Goal: Task Accomplishment & Management: Complete application form

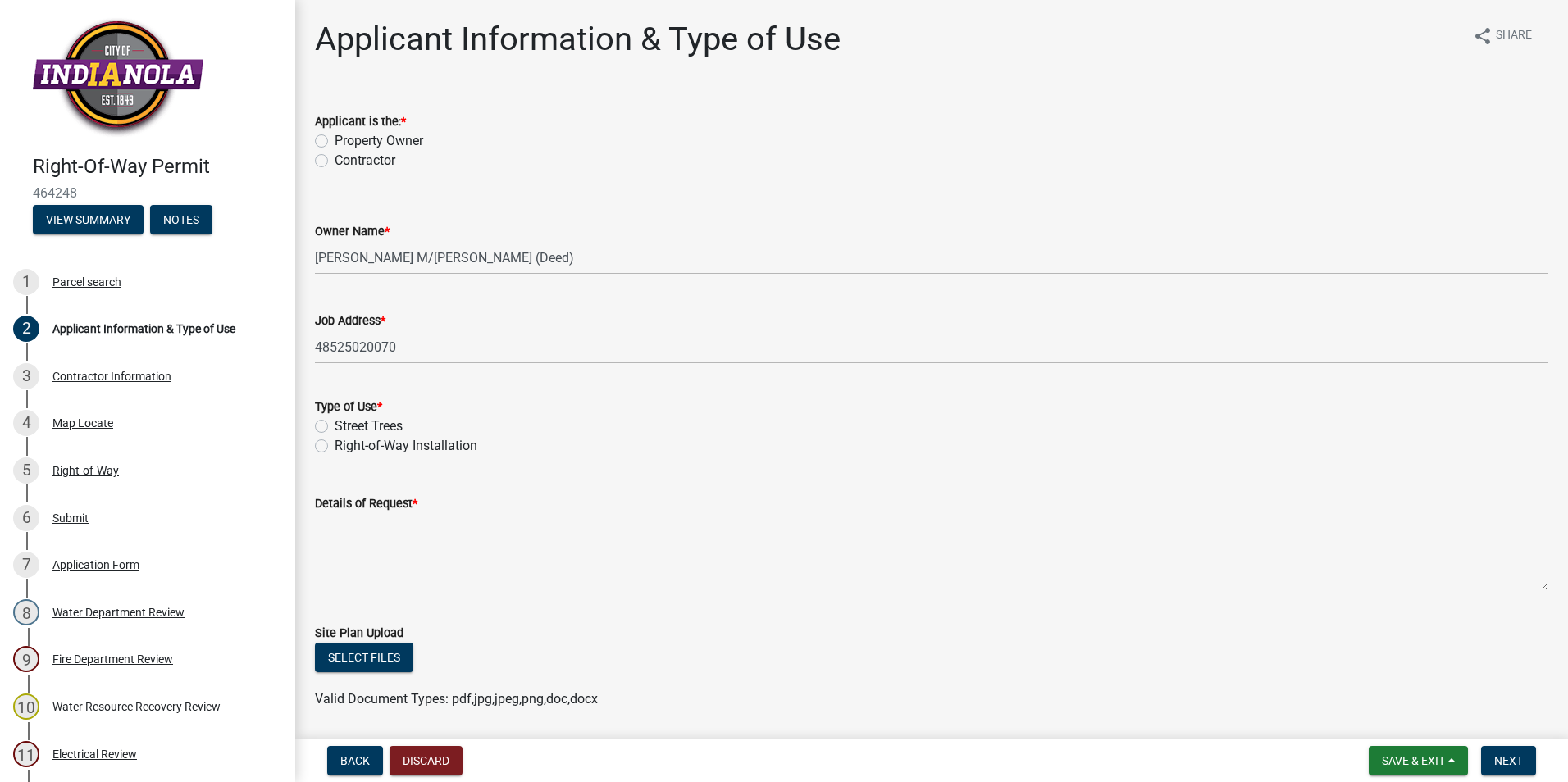
click at [335, 165] on label "Contractor" at bounding box center [365, 161] width 61 height 20
click at [335, 162] on input "Contractor" at bounding box center [340, 156] width 11 height 11
radio input "true"
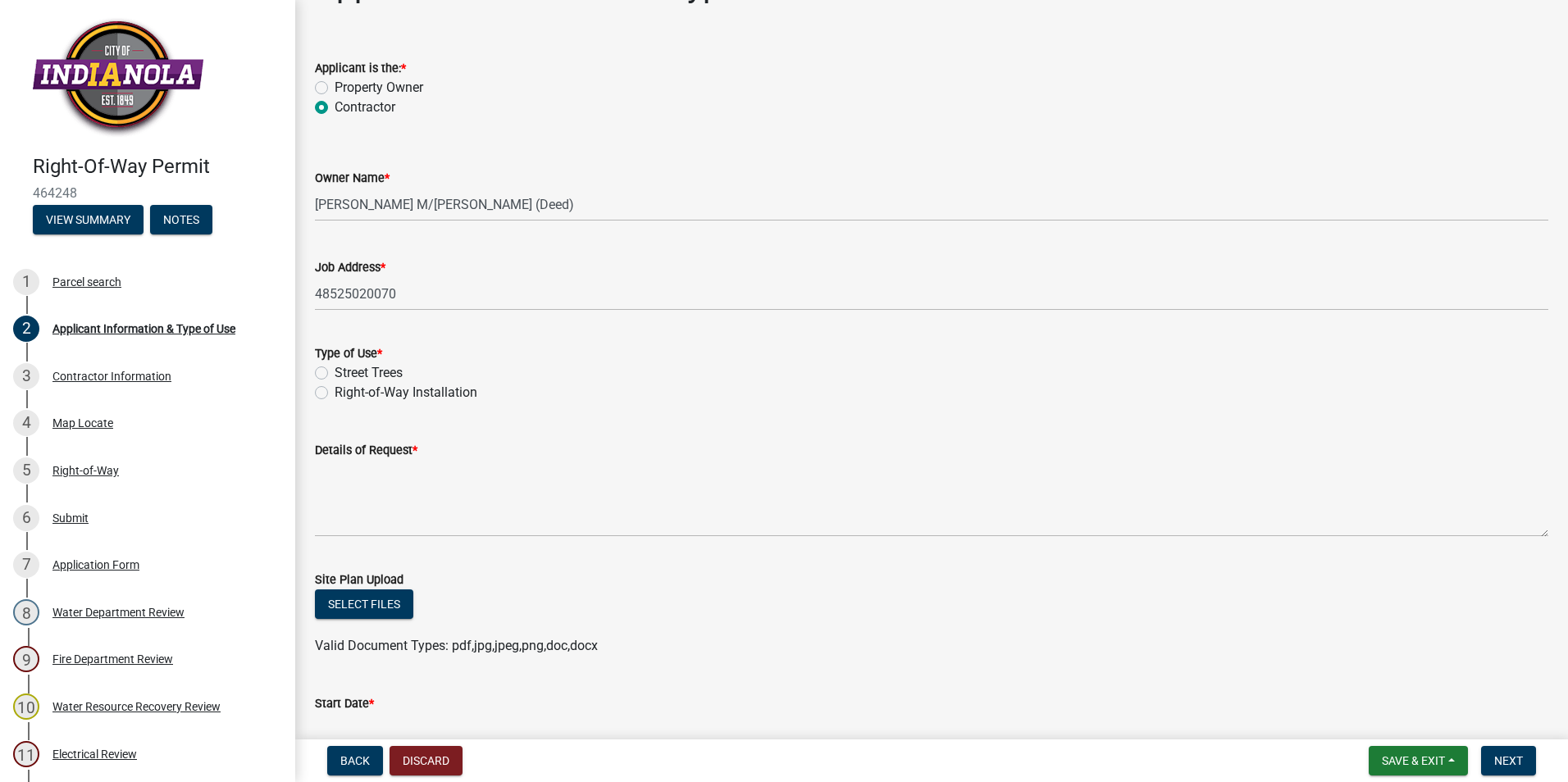
scroll to position [82, 0]
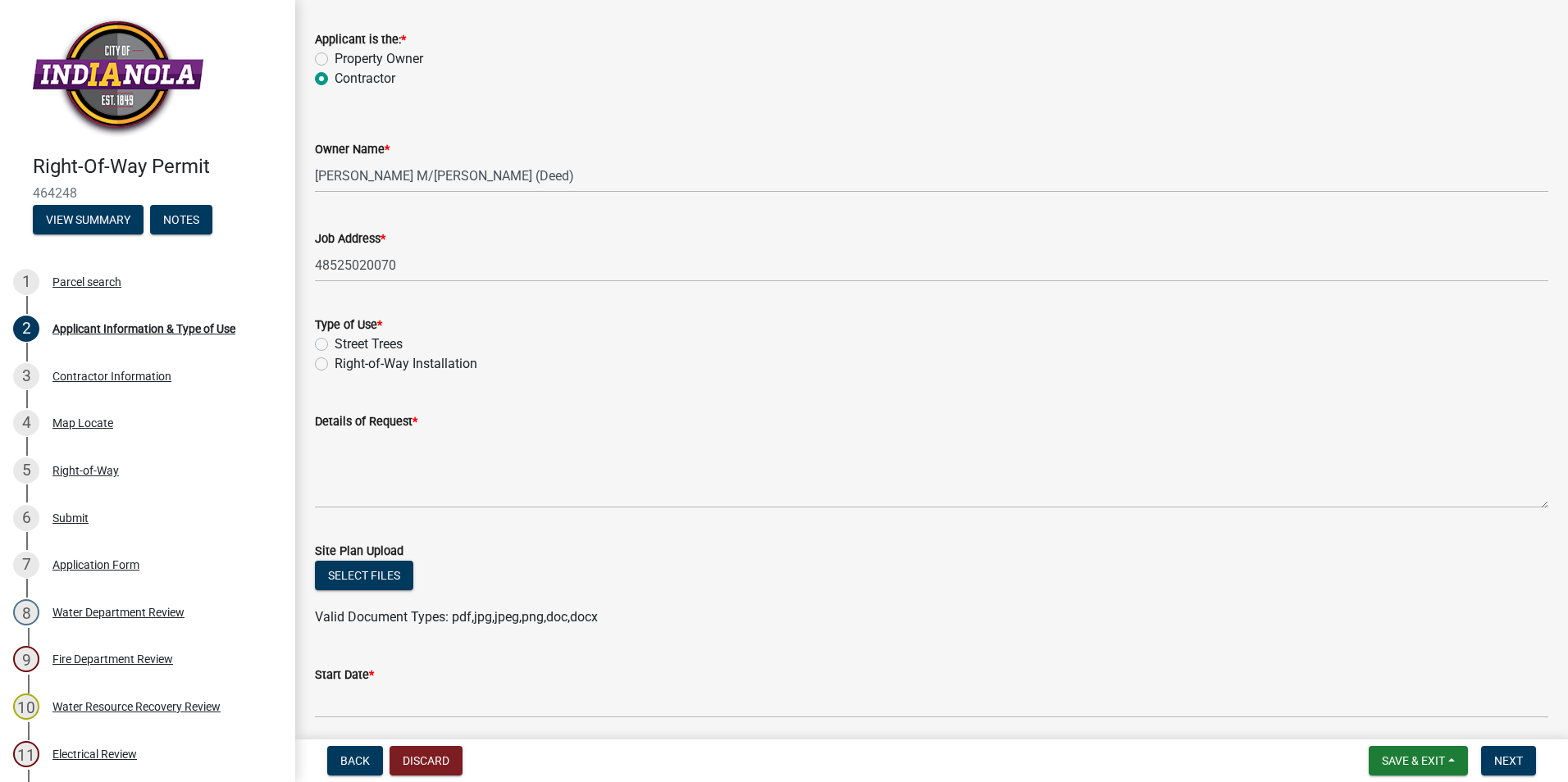
click at [335, 364] on label "Right-of-Way Installation" at bounding box center [406, 365] width 143 height 20
click at [335, 364] on input "Right-of-Way Installation" at bounding box center [340, 360] width 11 height 11
radio input "true"
click at [335, 367] on label "Right-of-Way Installation" at bounding box center [406, 365] width 143 height 20
click at [335, 365] on input "Right-of-Way Installation" at bounding box center [340, 360] width 11 height 11
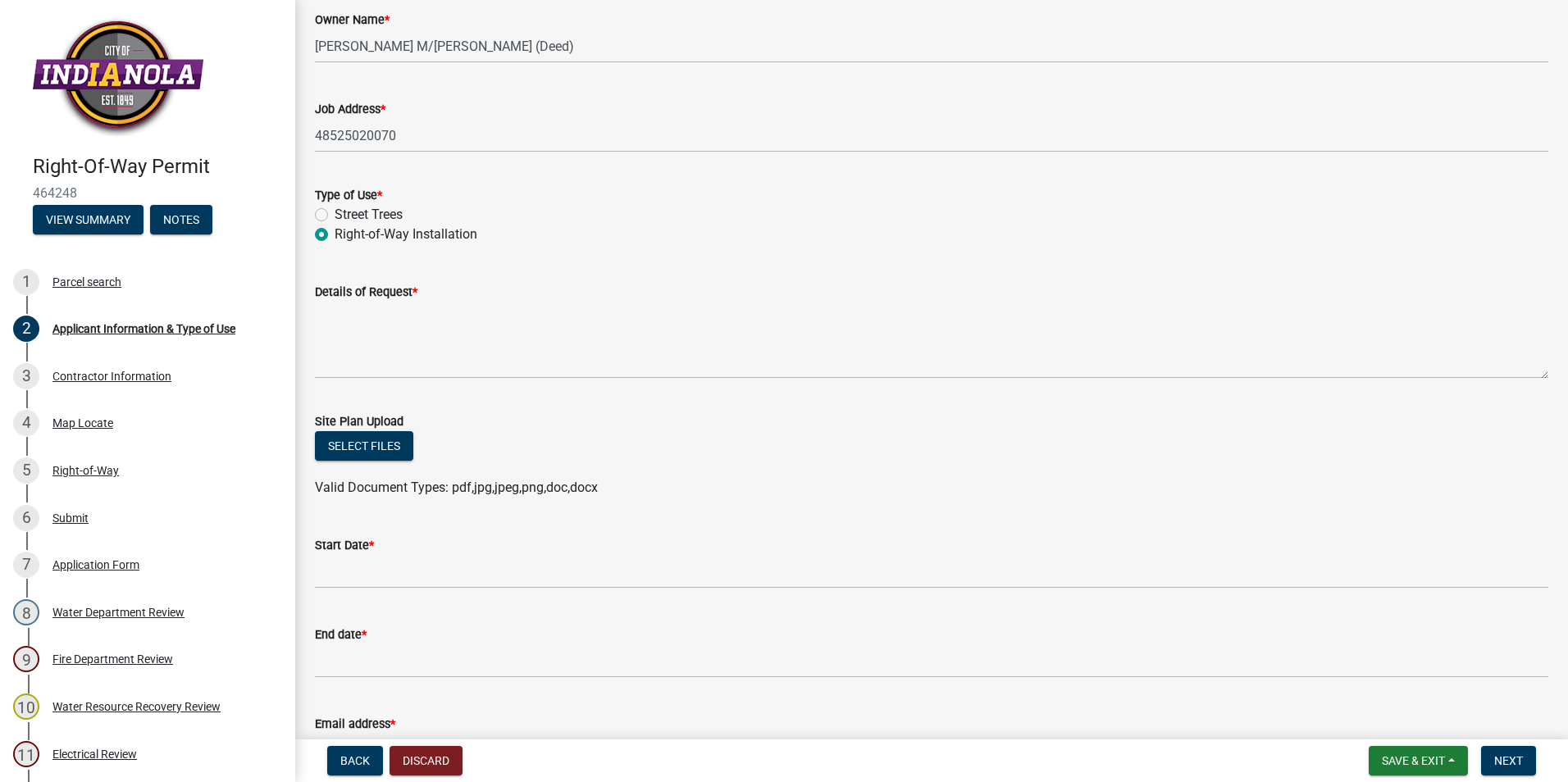
scroll to position [246, 0]
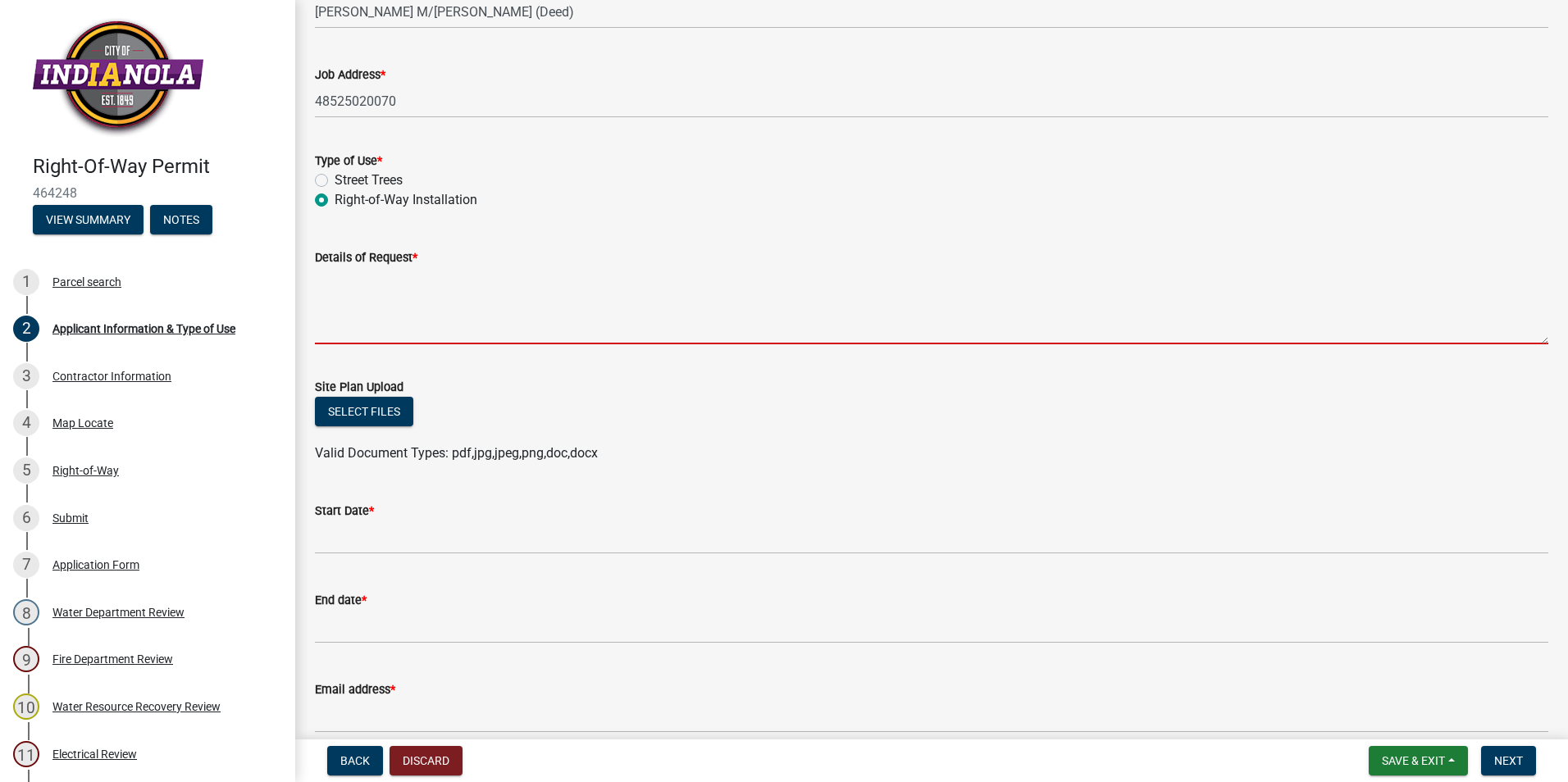
click at [381, 305] on textarea "Details of Request *" at bounding box center [931, 305] width 1233 height 77
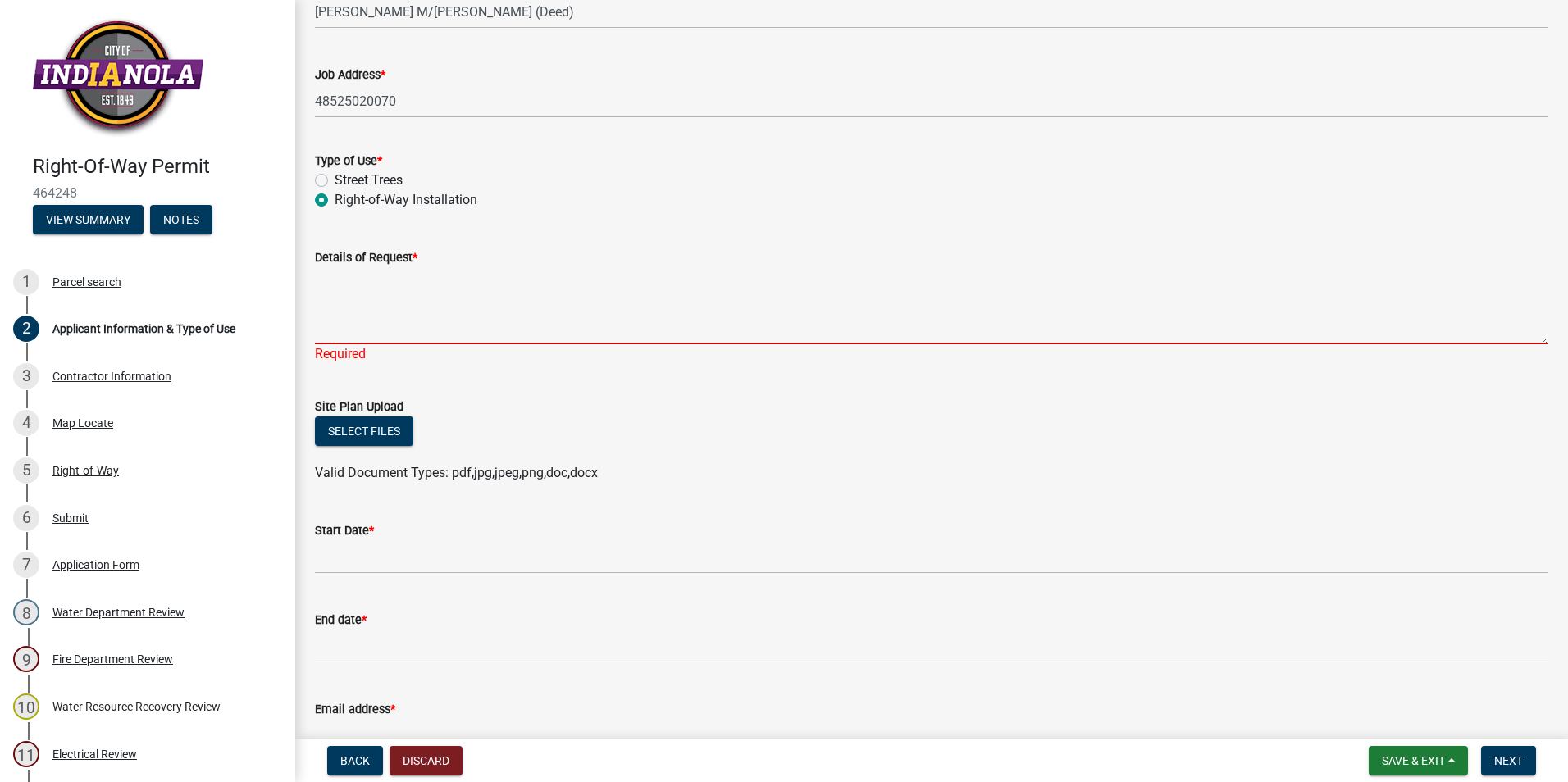
click at [442, 321] on textarea "Details of Request *" at bounding box center [931, 305] width 1233 height 77
paste textarea "OVERLASH 24CT FIBER: PLACE / REWORK RISER: BORE 24CT FIBER IN 1.5" DUCT: BORE E…"
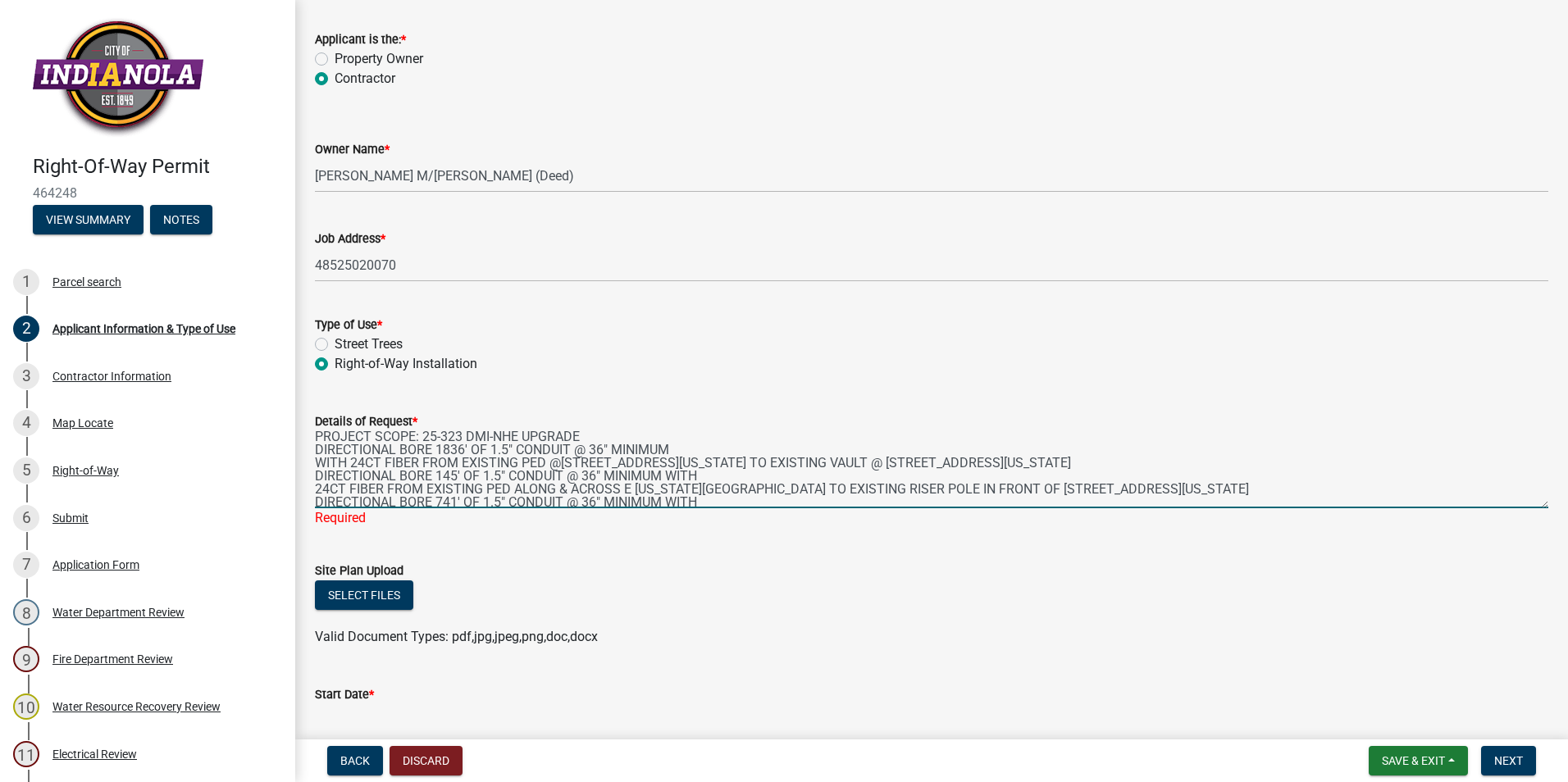
scroll to position [82, 0]
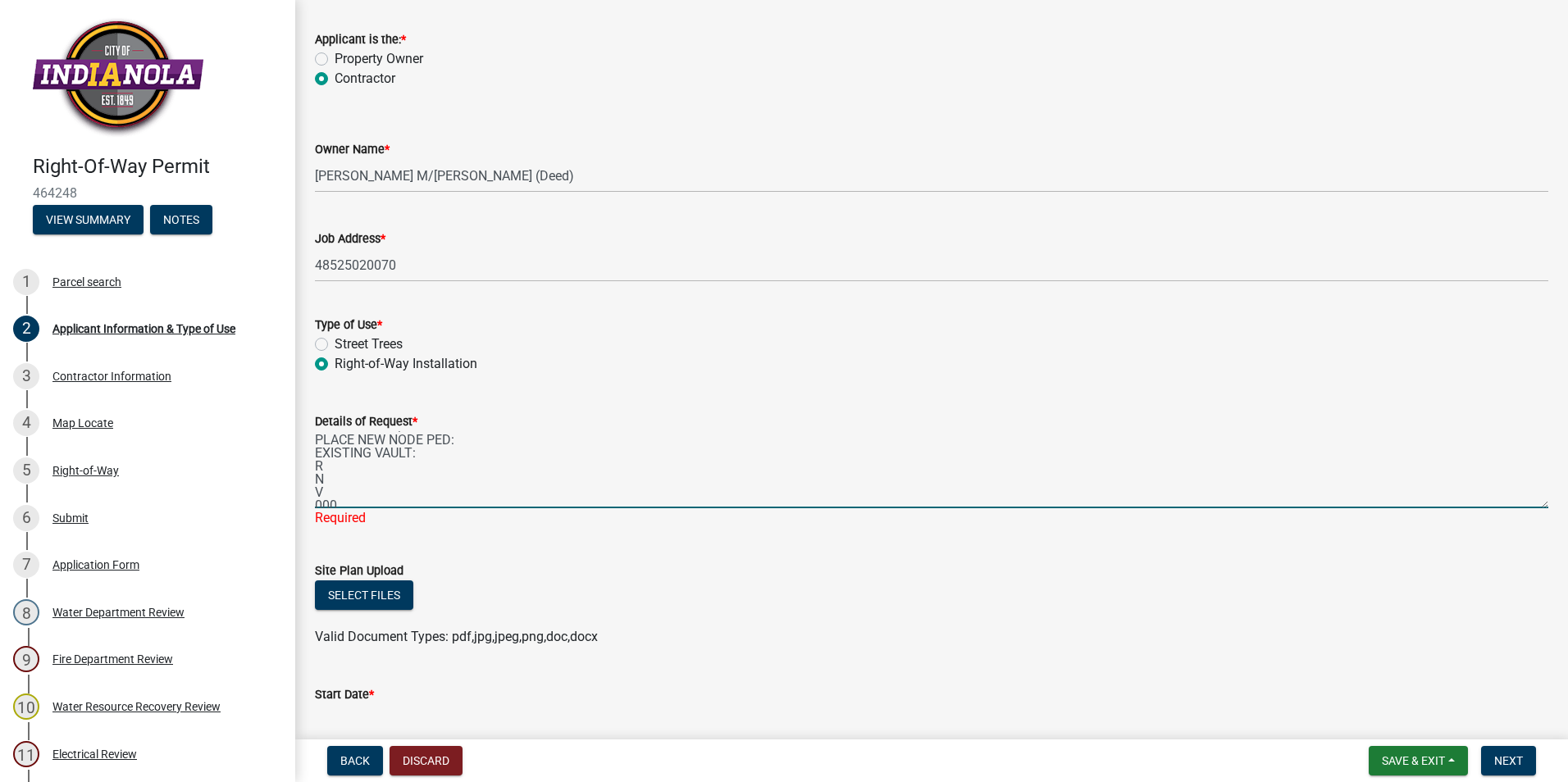
drag, startPoint x: 371, startPoint y: 495, endPoint x: 330, endPoint y: 497, distance: 41.0
click at [330, 497] on textarea "OVERLASH 24CT FIBER: PLACE / REWORK RISER: BORE 24CT FIBER IN 1.5" DUCT: BORE E…" at bounding box center [931, 470] width 1233 height 77
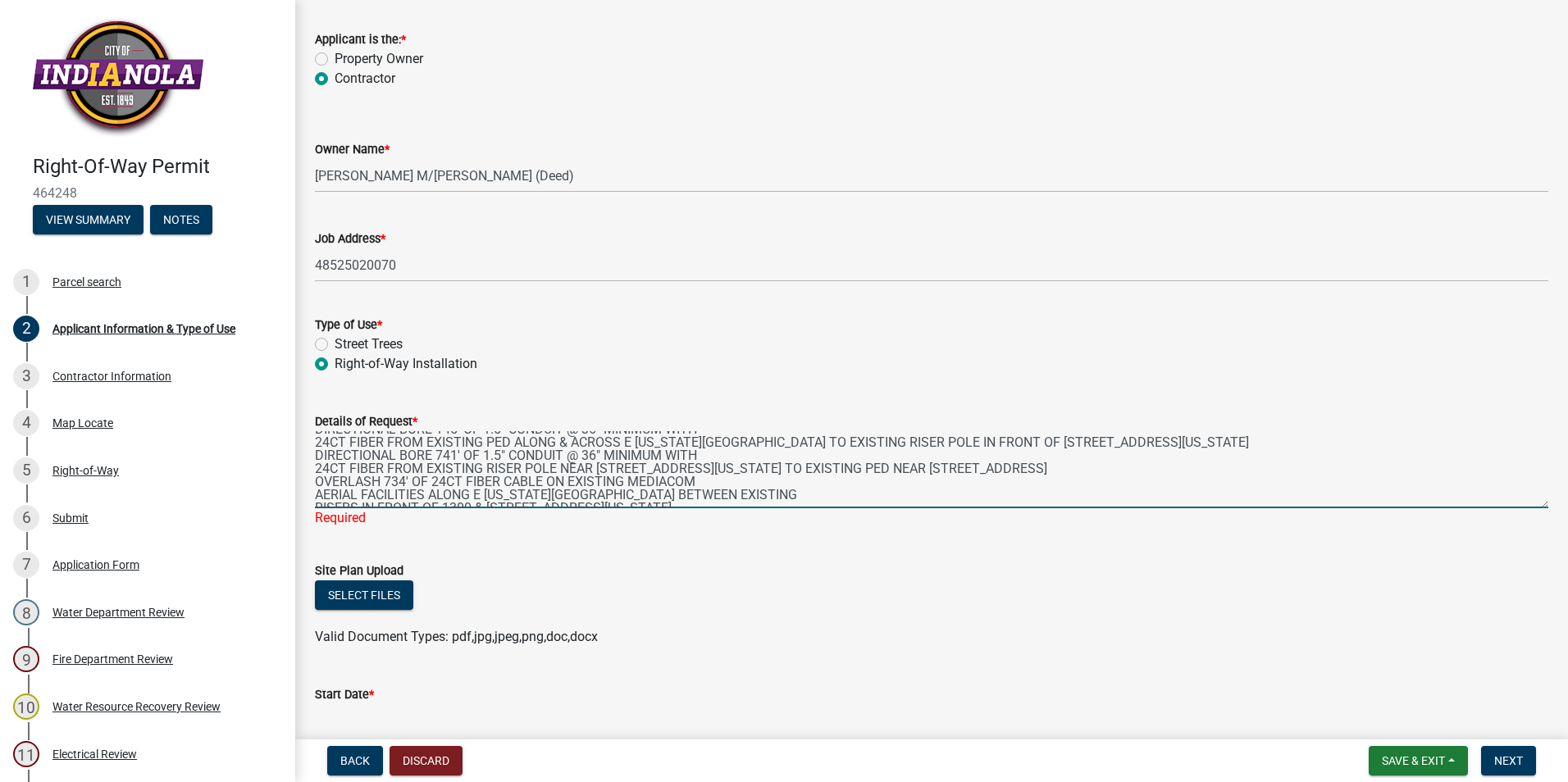
scroll to position [36, 0]
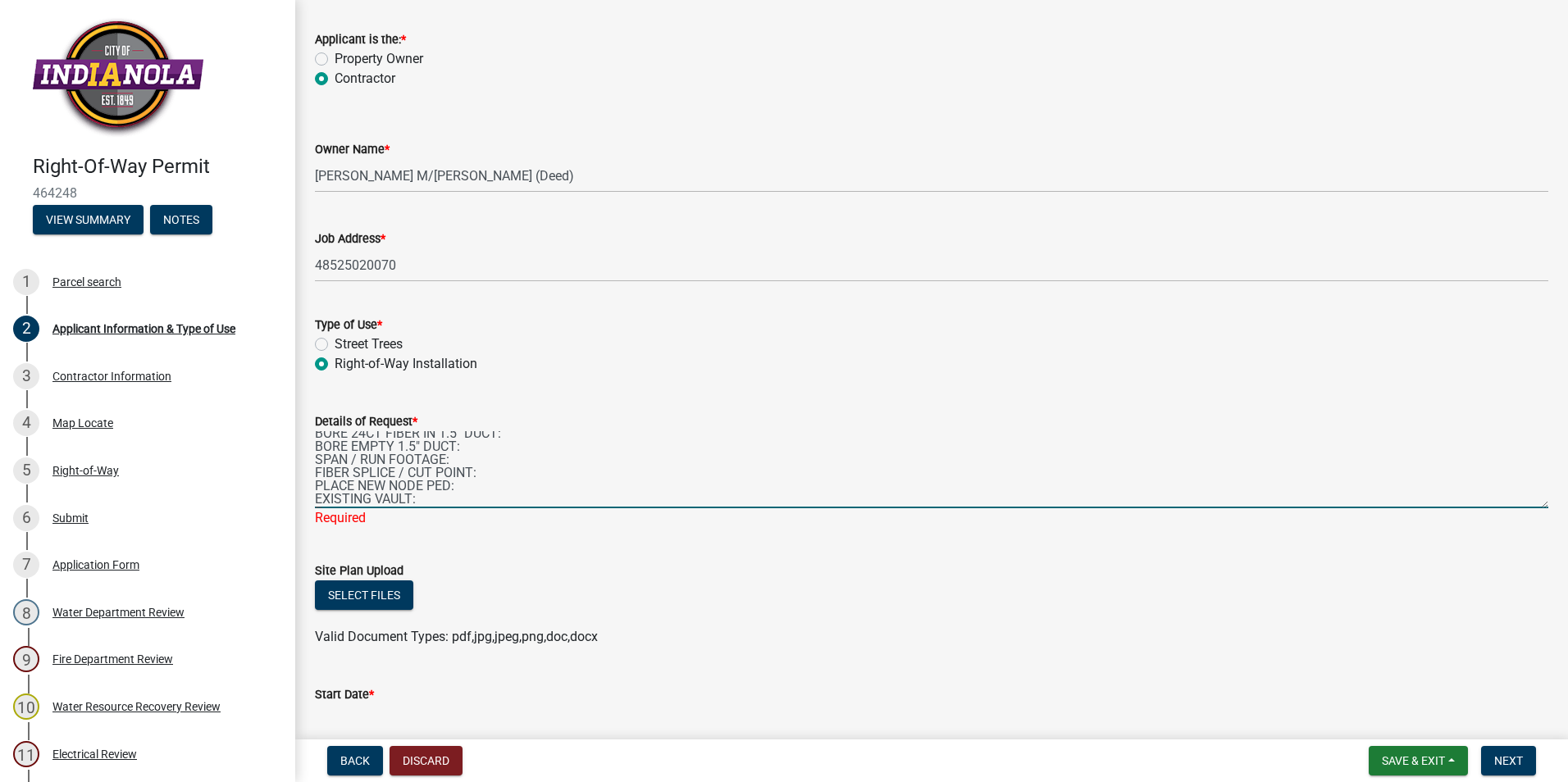
drag, startPoint x: 335, startPoint y: 499, endPoint x: 348, endPoint y: 416, distance: 84.0
click at [348, 416] on form "Details of Request * OVERLASH 24CT FIBER: PLACE / REWORK RISER: BORE 24CT FIBER…" at bounding box center [931, 460] width 1233 height 97
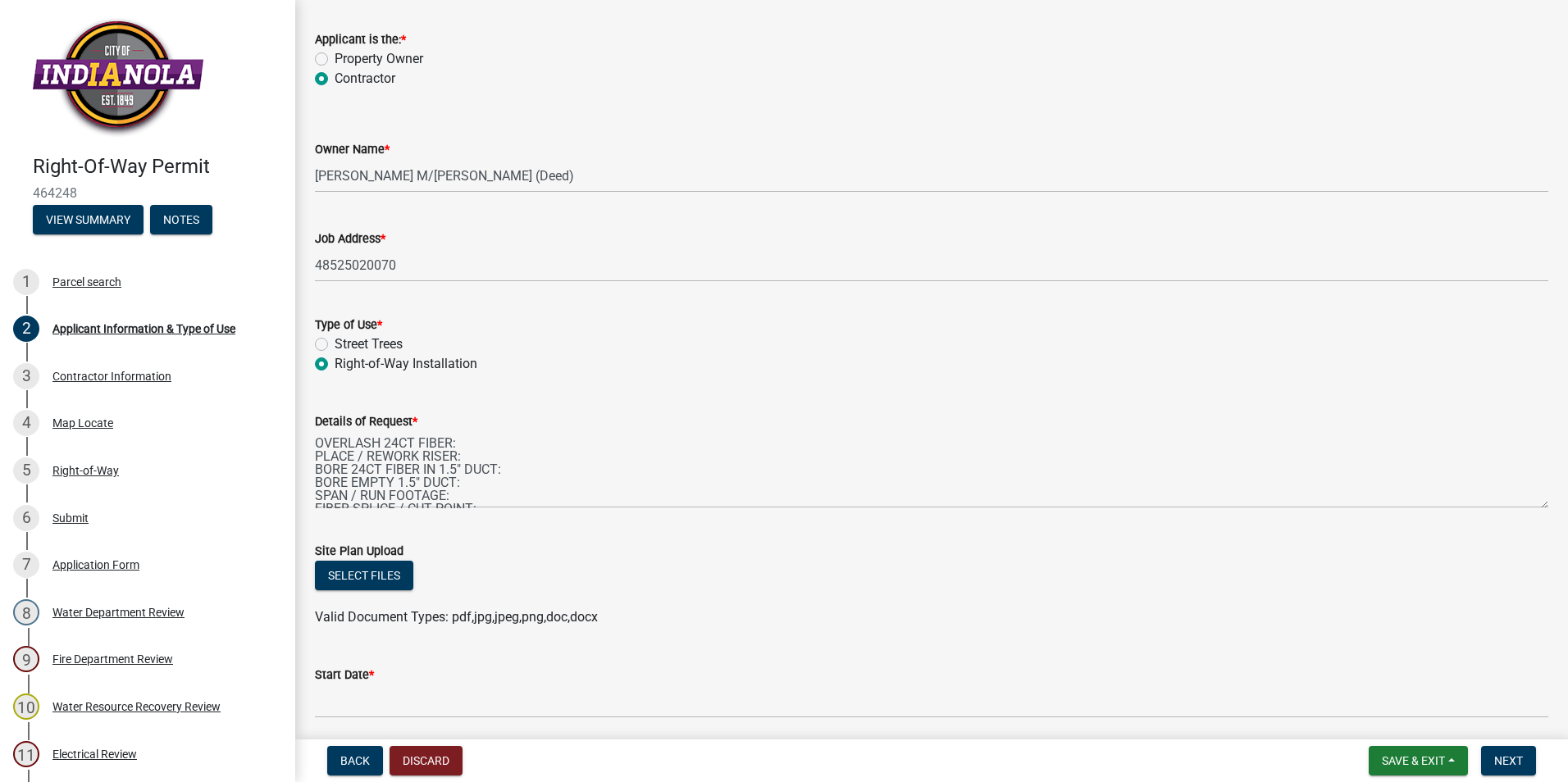
drag, startPoint x: 312, startPoint y: 437, endPoint x: 369, endPoint y: 451, distance: 58.7
click at [369, 451] on div "Details of Request * OVERLASH 24CT FIBER: PLACE / REWORK RISER: BORE 24CT FIBER…" at bounding box center [931, 448] width 1258 height 119
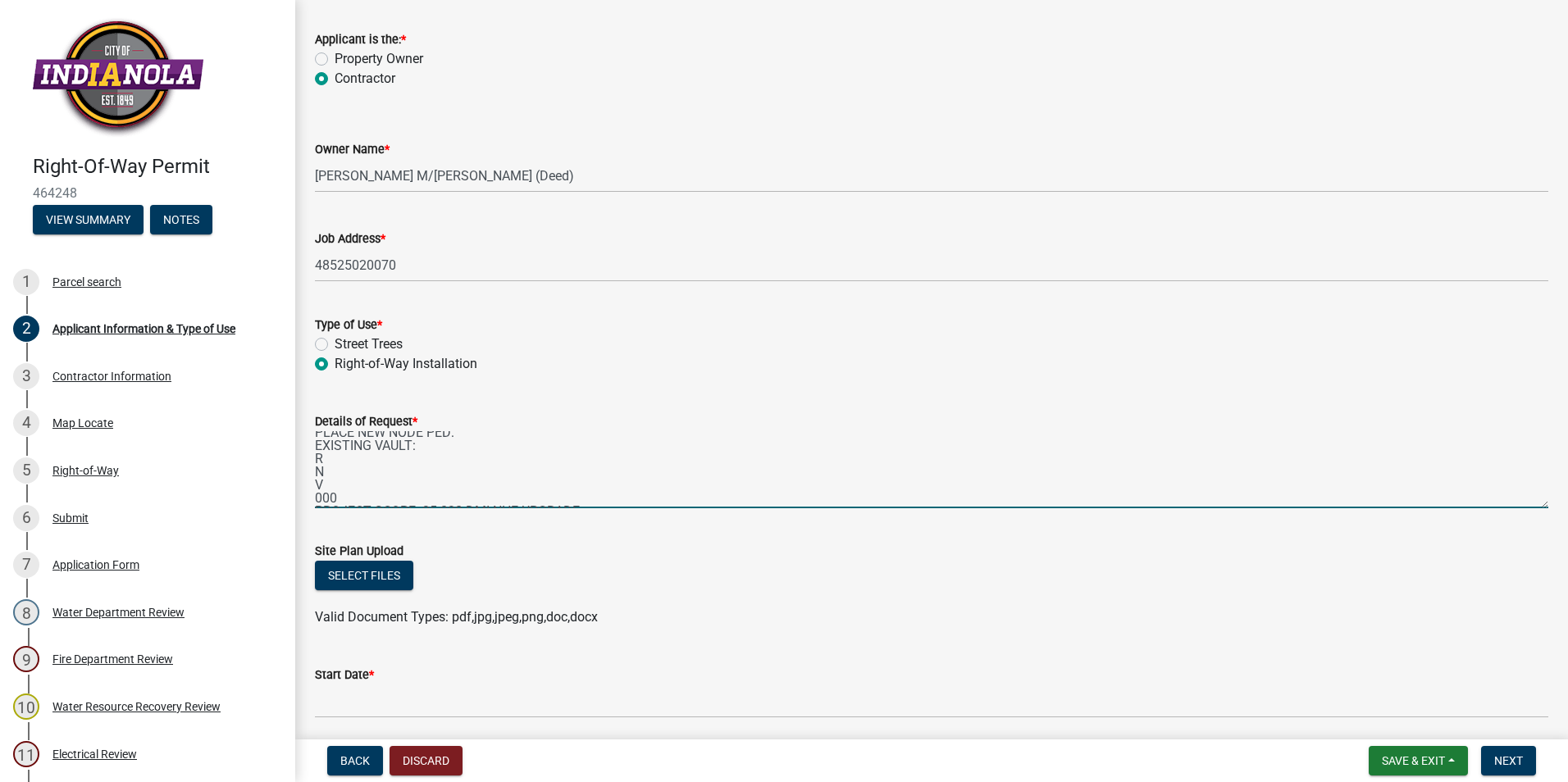
scroll to position [98, 0]
drag, startPoint x: 315, startPoint y: 441, endPoint x: 456, endPoint y: 485, distance: 147.7
click at [456, 485] on textarea "OVERLASH 24CT FIBER: PLACE / REWORK RISER: BORE 24CT FIBER IN 1.5" DUCT: BORE E…" at bounding box center [931, 470] width 1233 height 77
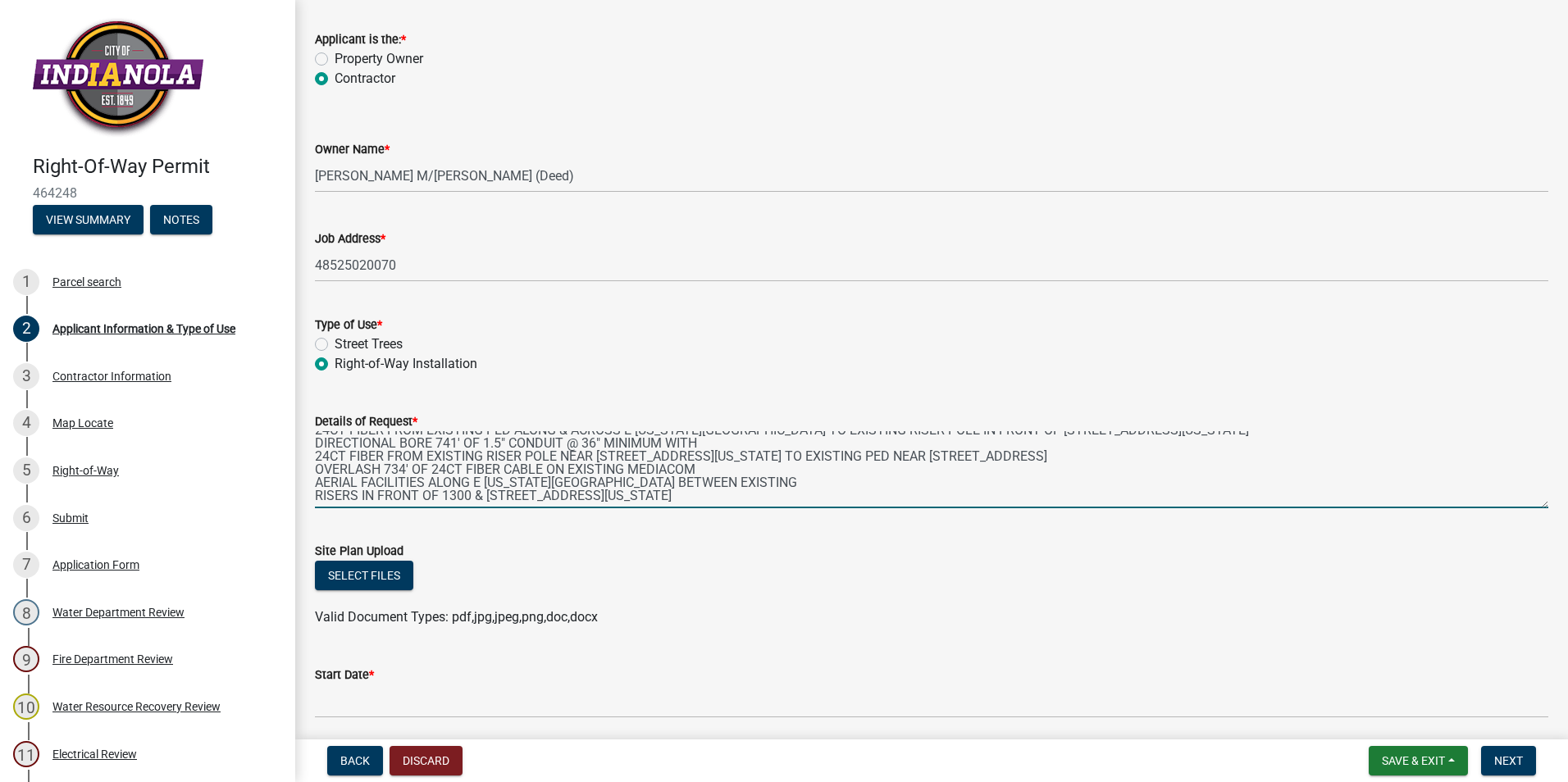
scroll to position [0, 0]
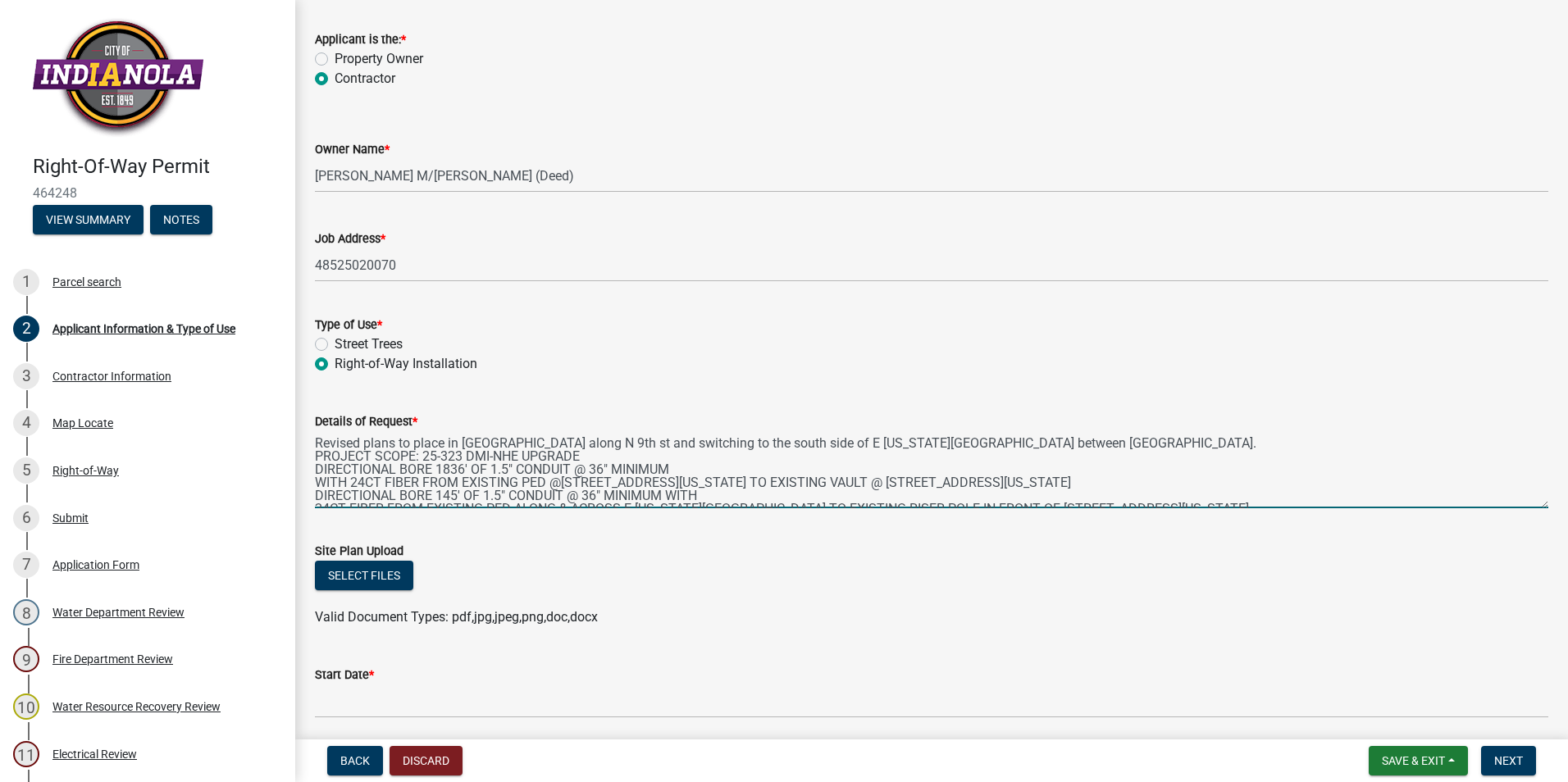
click at [317, 440] on textarea "Revised plans to place in [GEOGRAPHIC_DATA] along N 9th st and switching to the…" at bounding box center [931, 470] width 1233 height 77
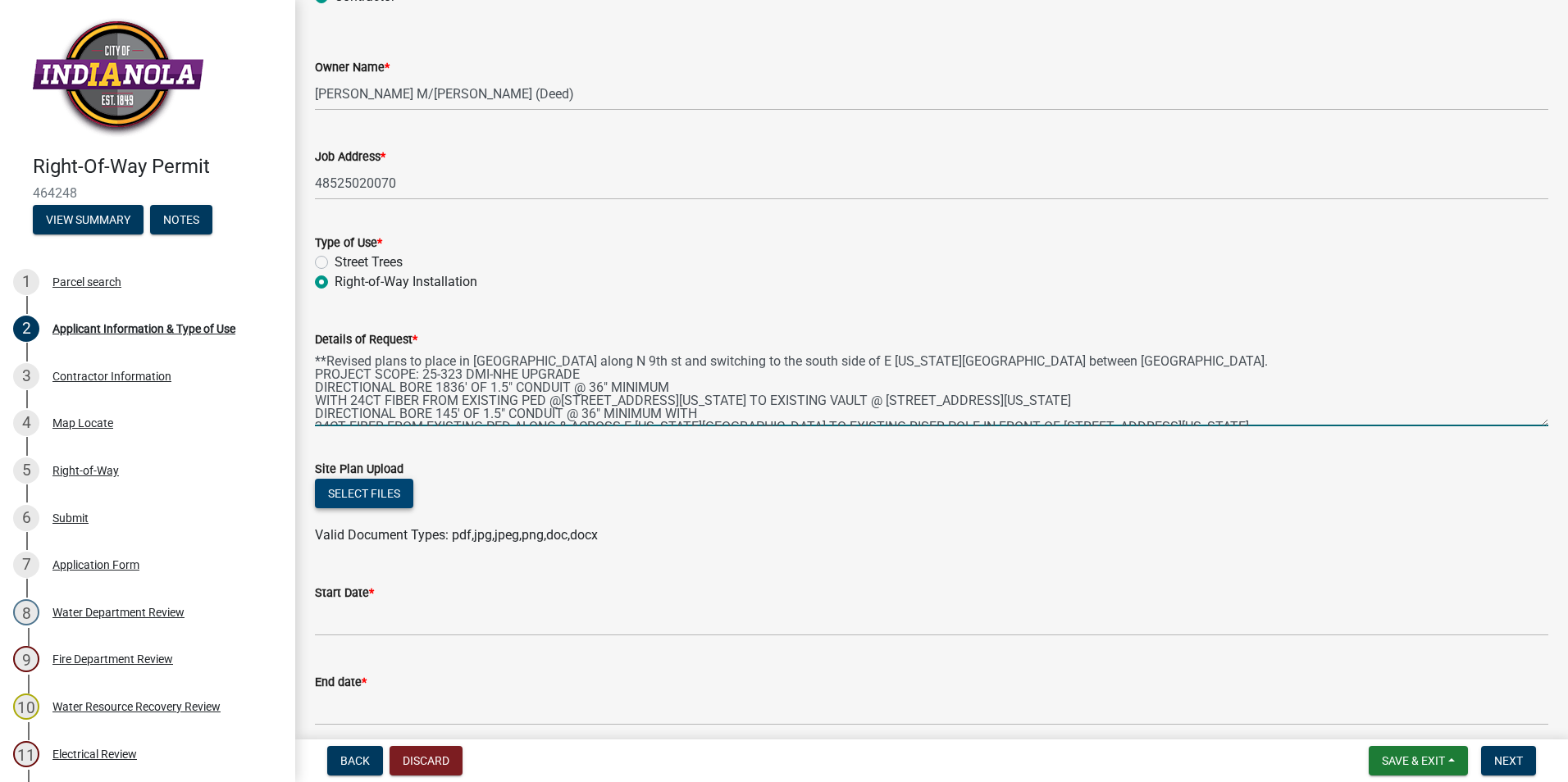
type textarea "**Revised plans to place in [GEOGRAPHIC_DATA] along N 9th st and switching to t…"
click at [384, 497] on button "Select files" at bounding box center [364, 493] width 98 height 29
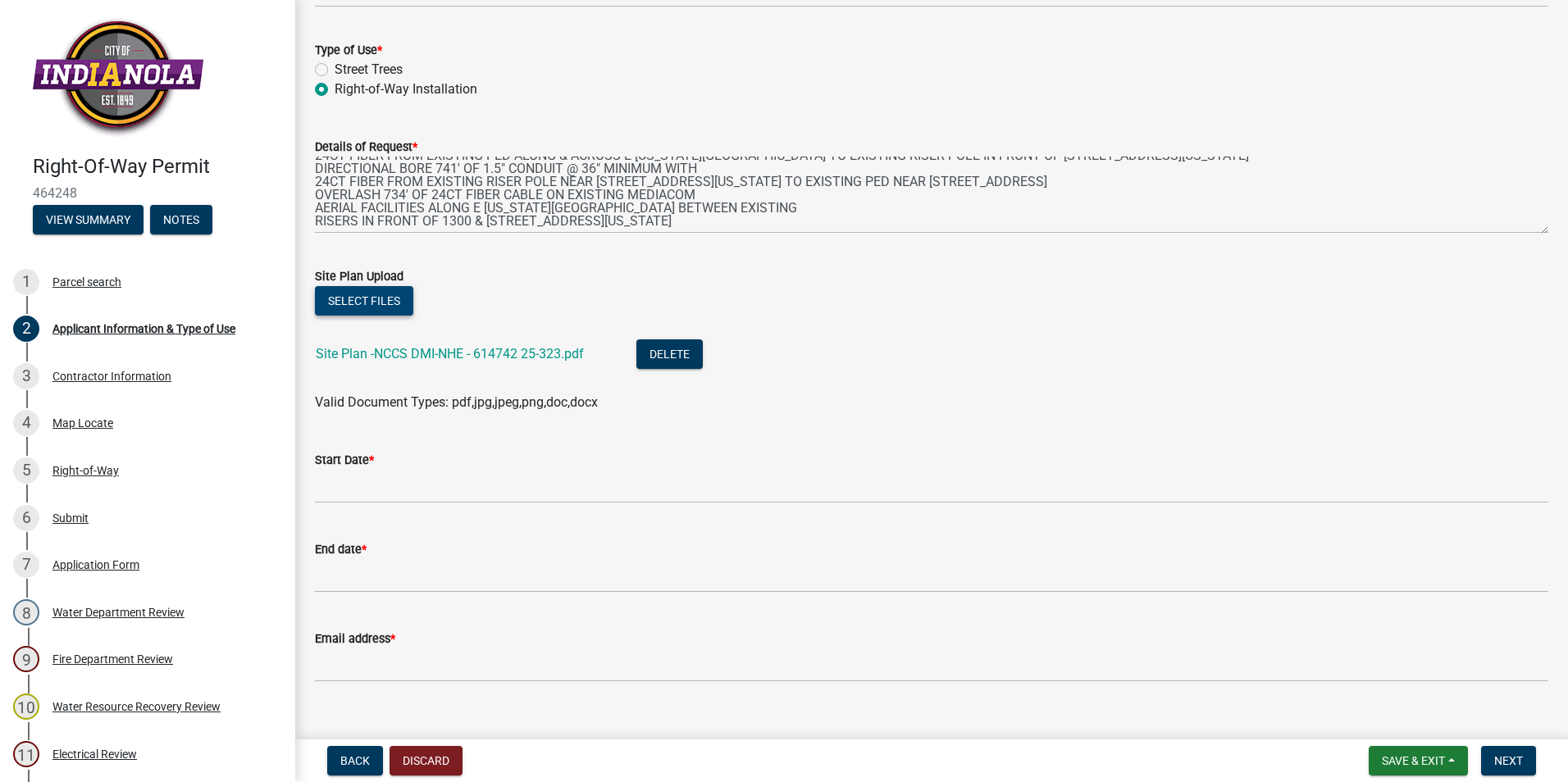
scroll to position [383, 0]
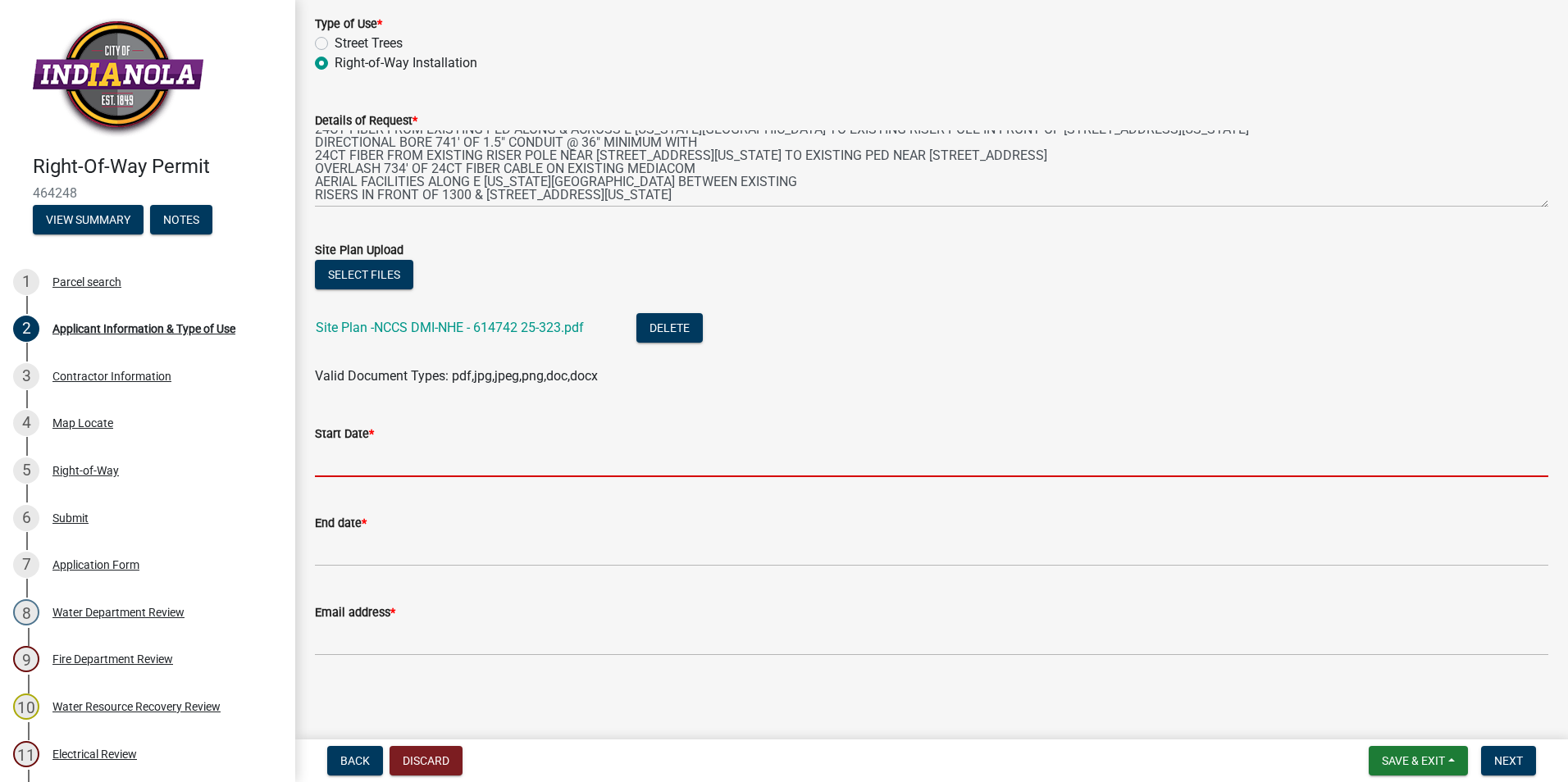
click at [437, 461] on input "Start Date *" at bounding box center [931, 461] width 1233 height 33
click at [425, 470] on input "Start Date *" at bounding box center [931, 461] width 1233 height 33
type input "[DATE]"
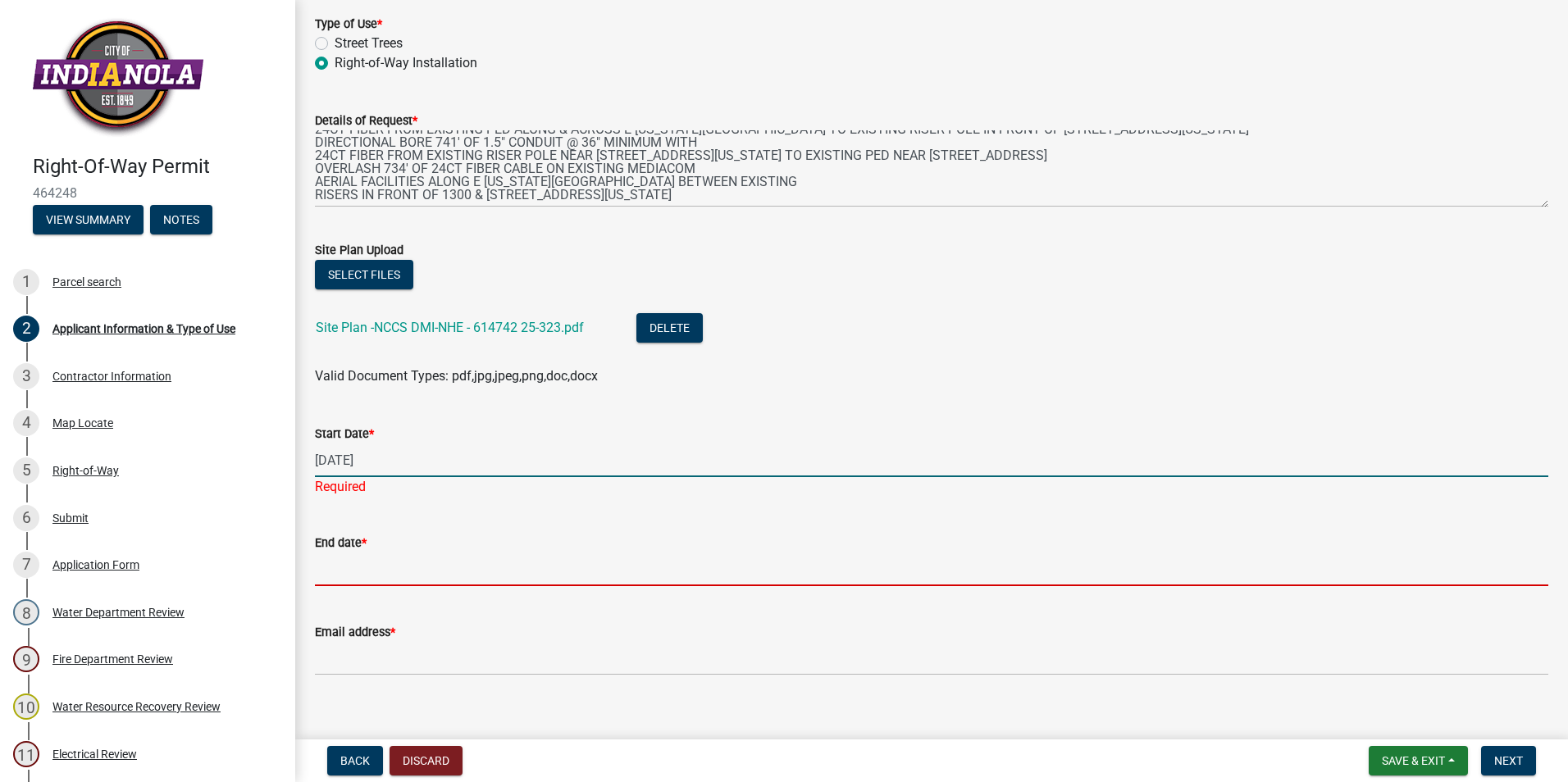
type input "[DATE]"
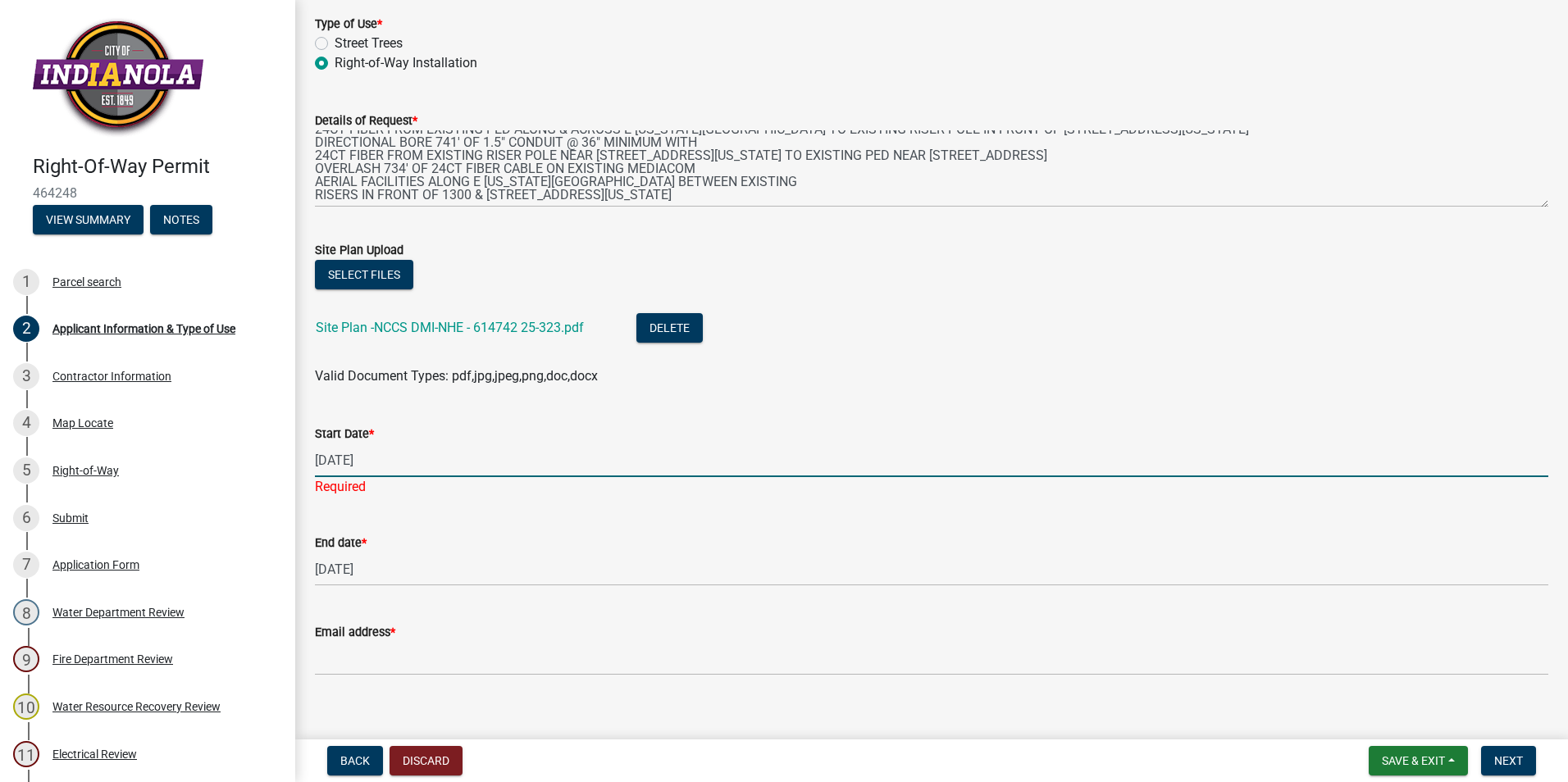
type input "[EMAIL_ADDRESS][DOMAIN_NAME]"
click at [1505, 761] on span "Next" at bounding box center [1508, 761] width 28 height 13
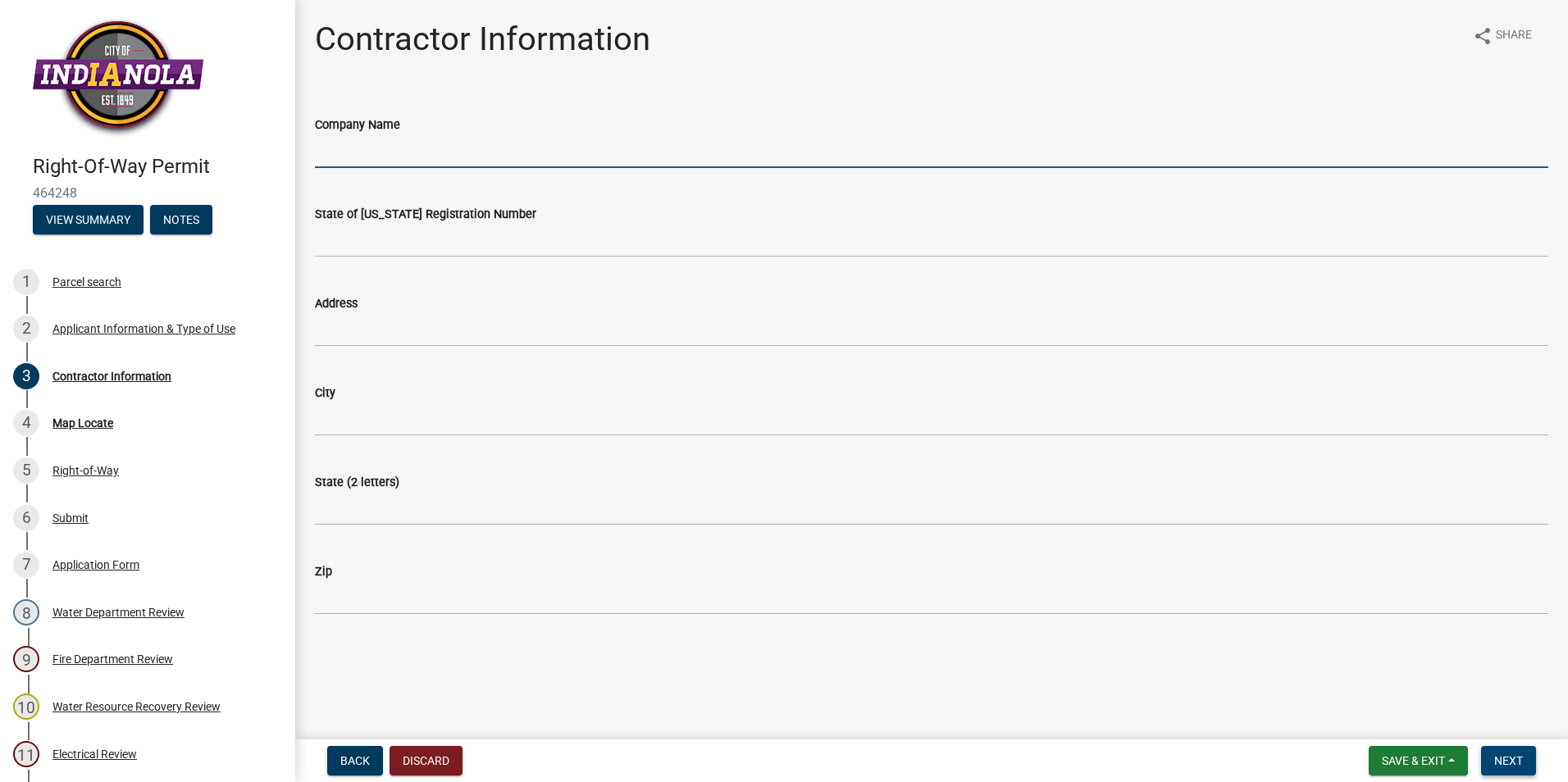
click at [480, 164] on input "Company Name" at bounding box center [931, 151] width 1233 height 33
type input "Communication Data Link LLC"
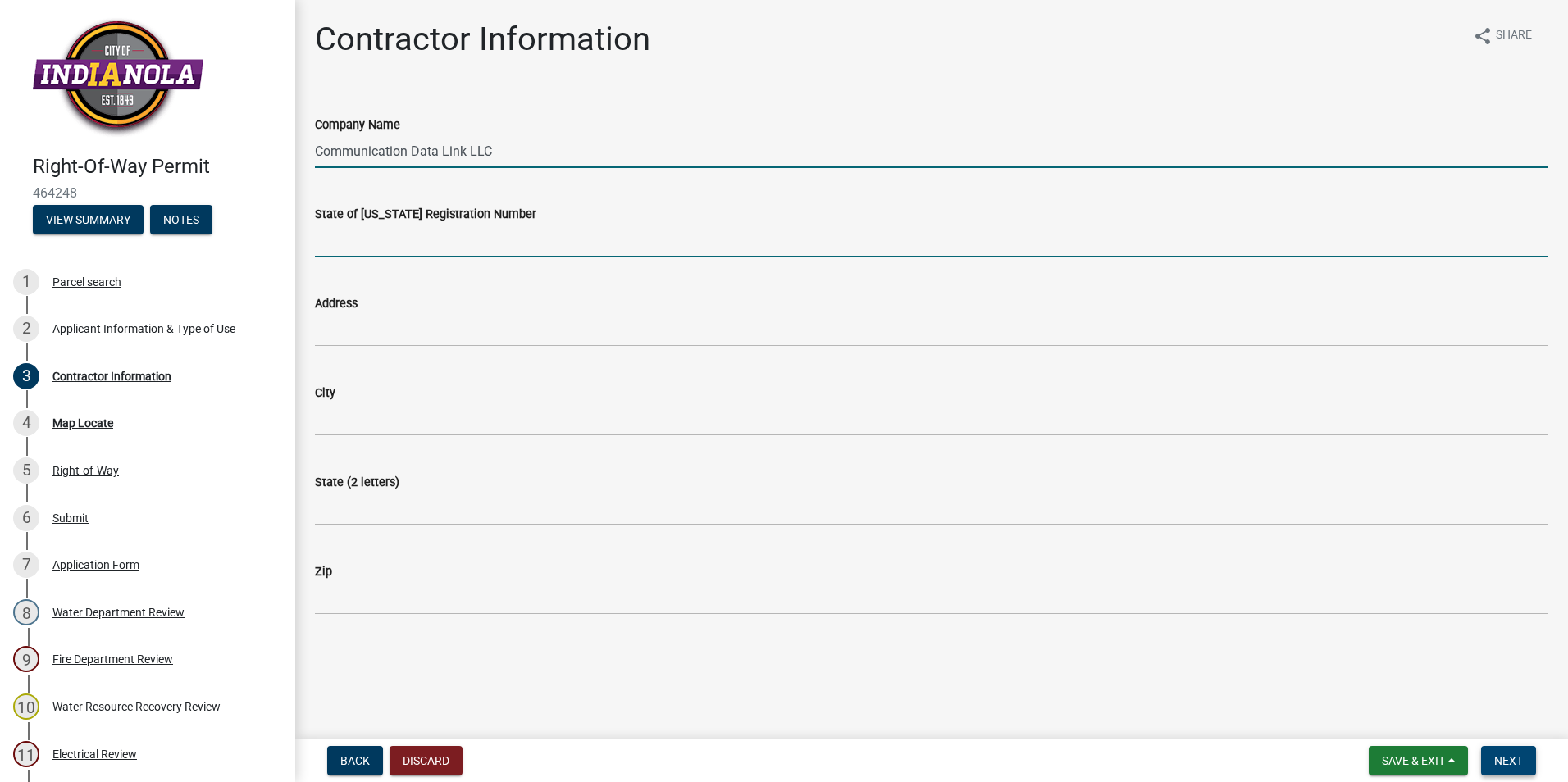
type input "CO96863"
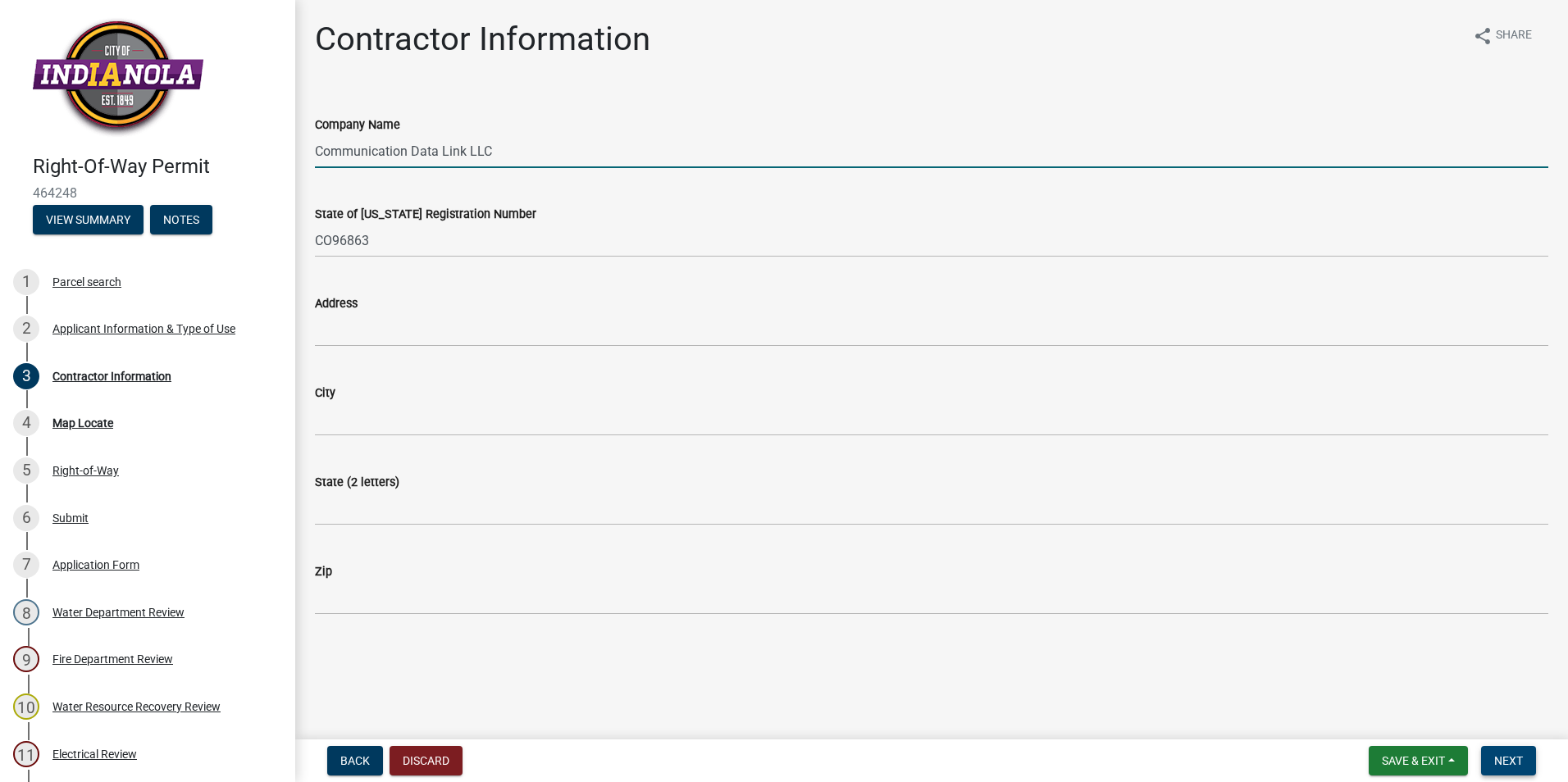
type input "[STREET_ADDRESS]"
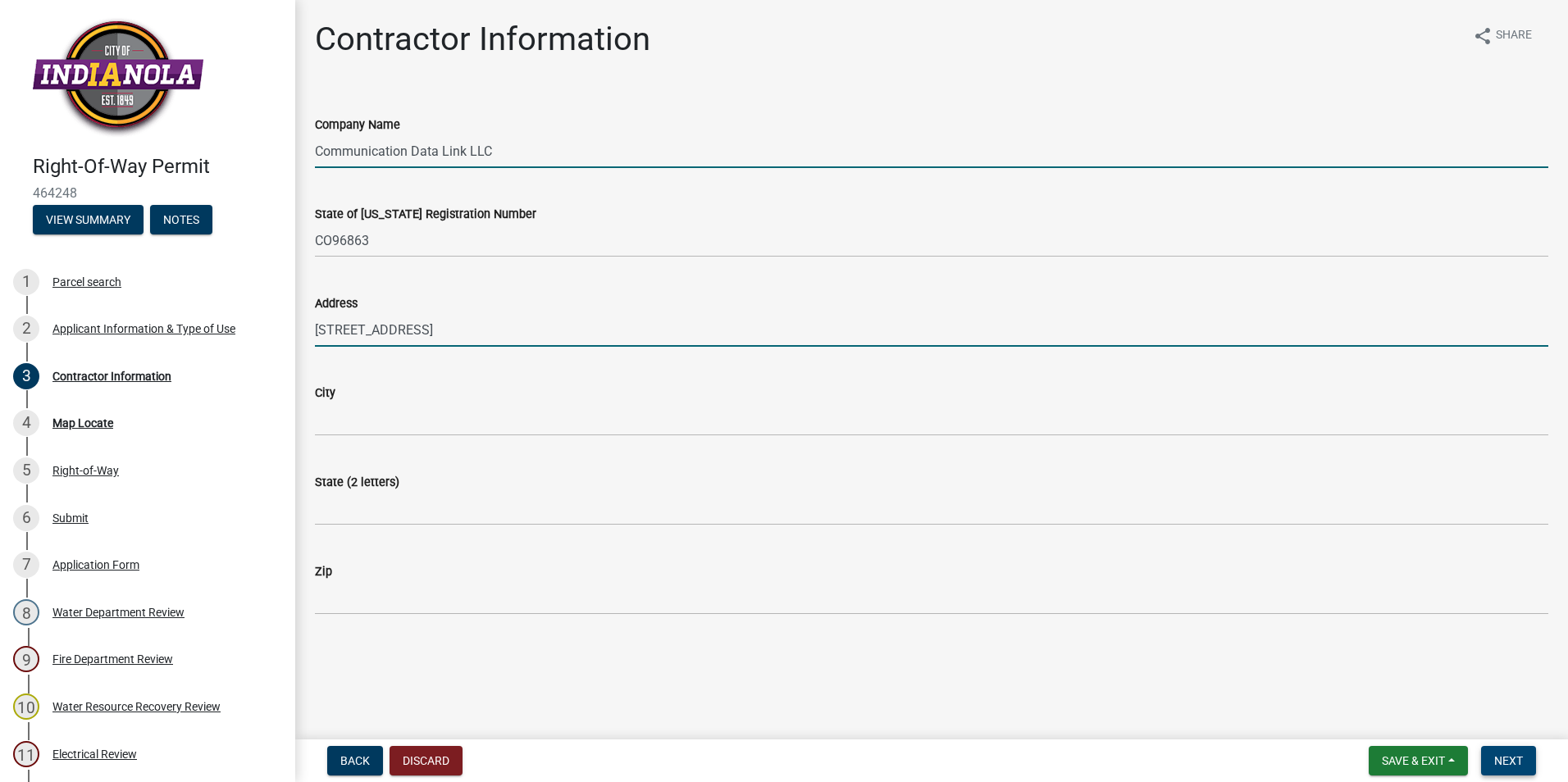
type input "[PERSON_NAME]"
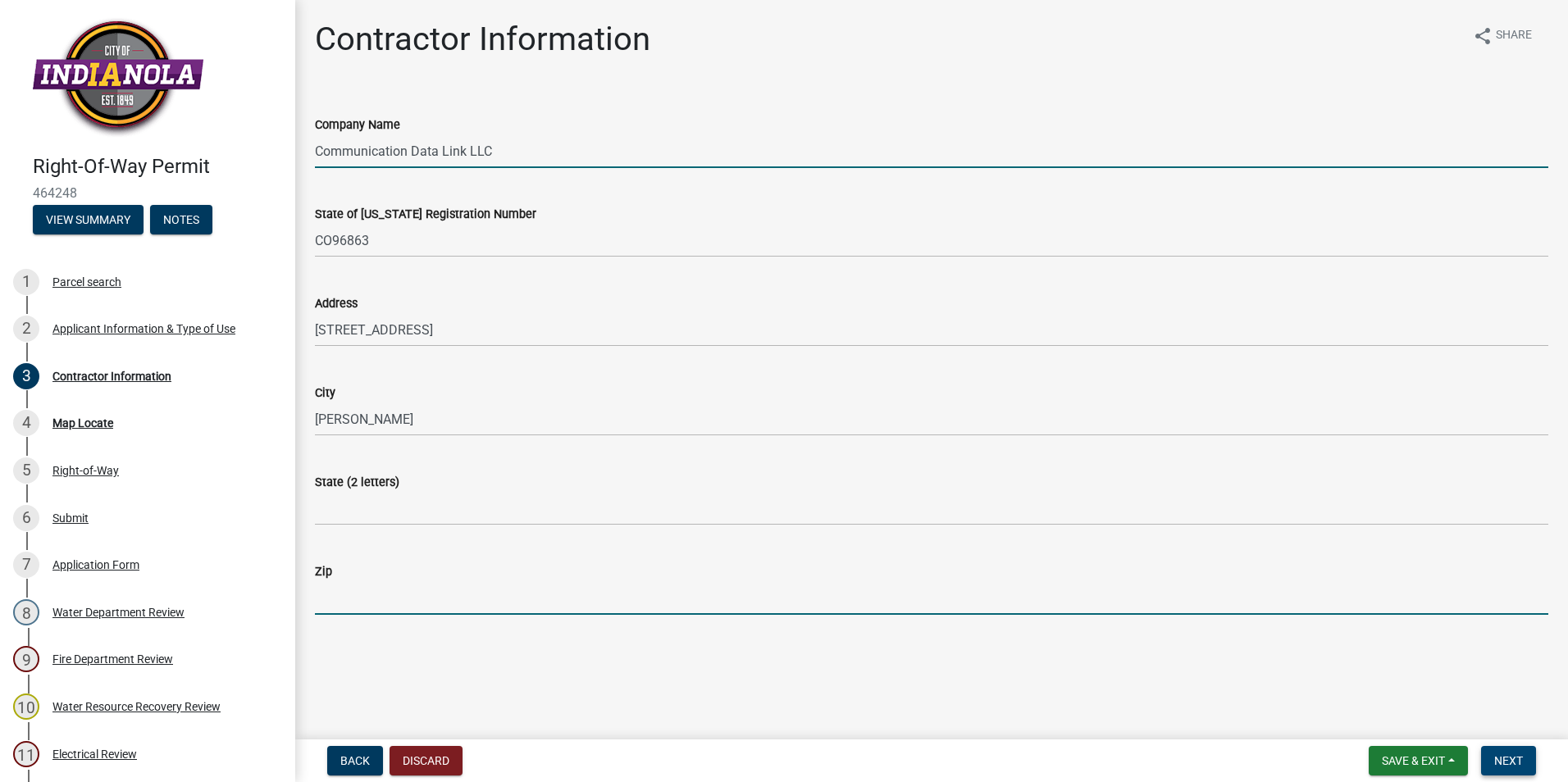
type input "50111"
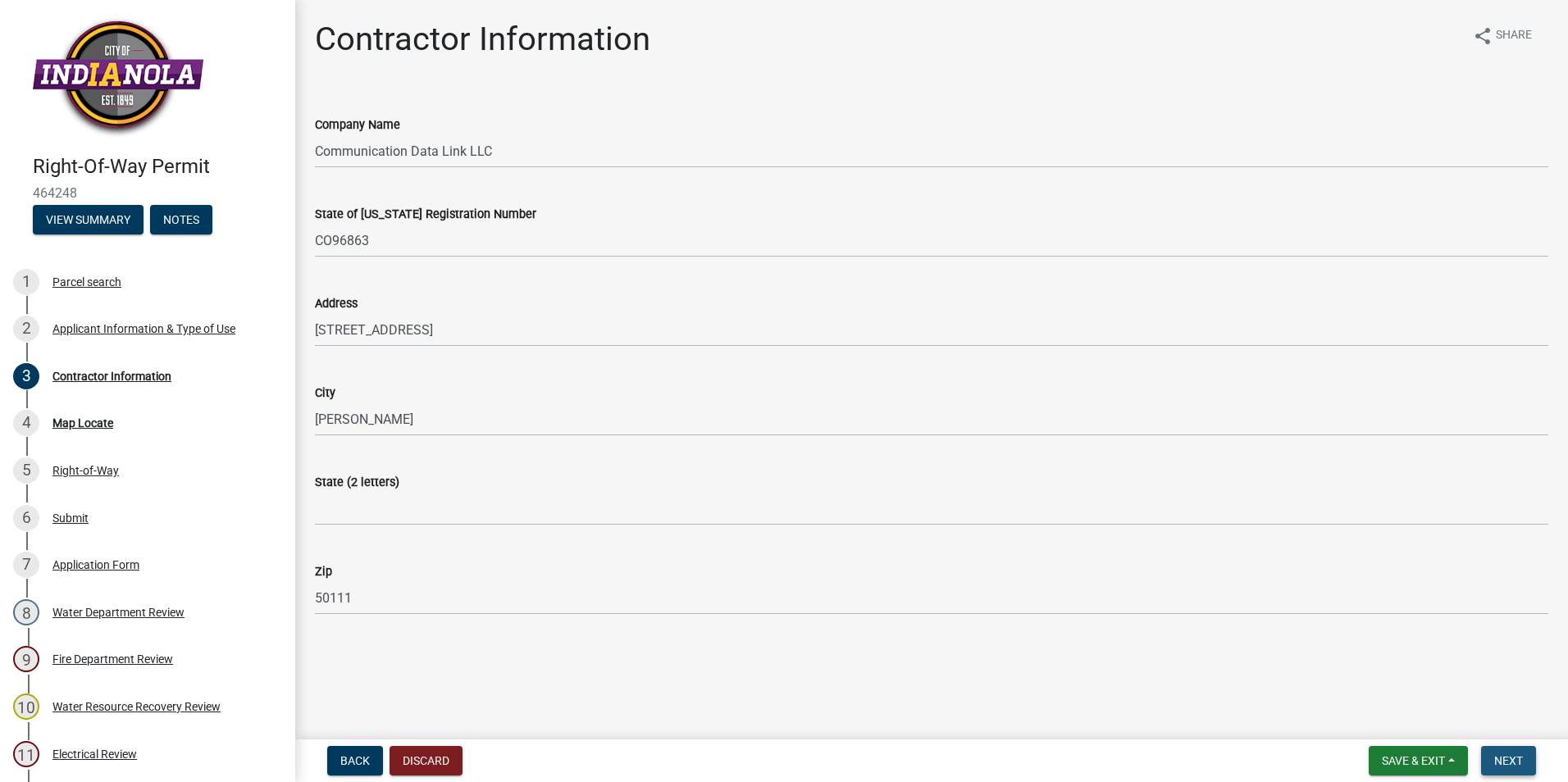
click at [1521, 769] on button "Next" at bounding box center [1509, 760] width 55 height 29
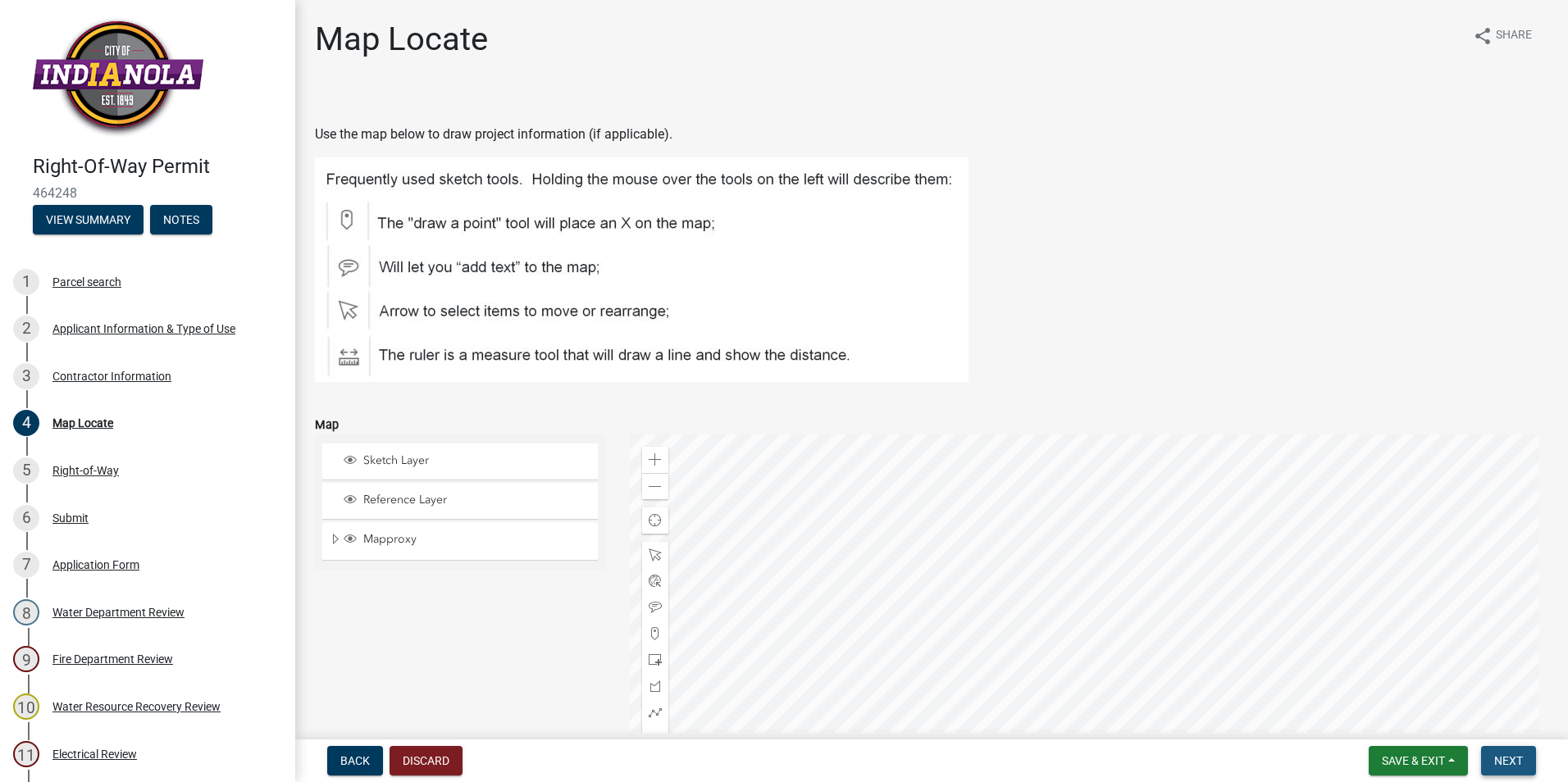
click at [1515, 759] on span "Next" at bounding box center [1508, 761] width 28 height 13
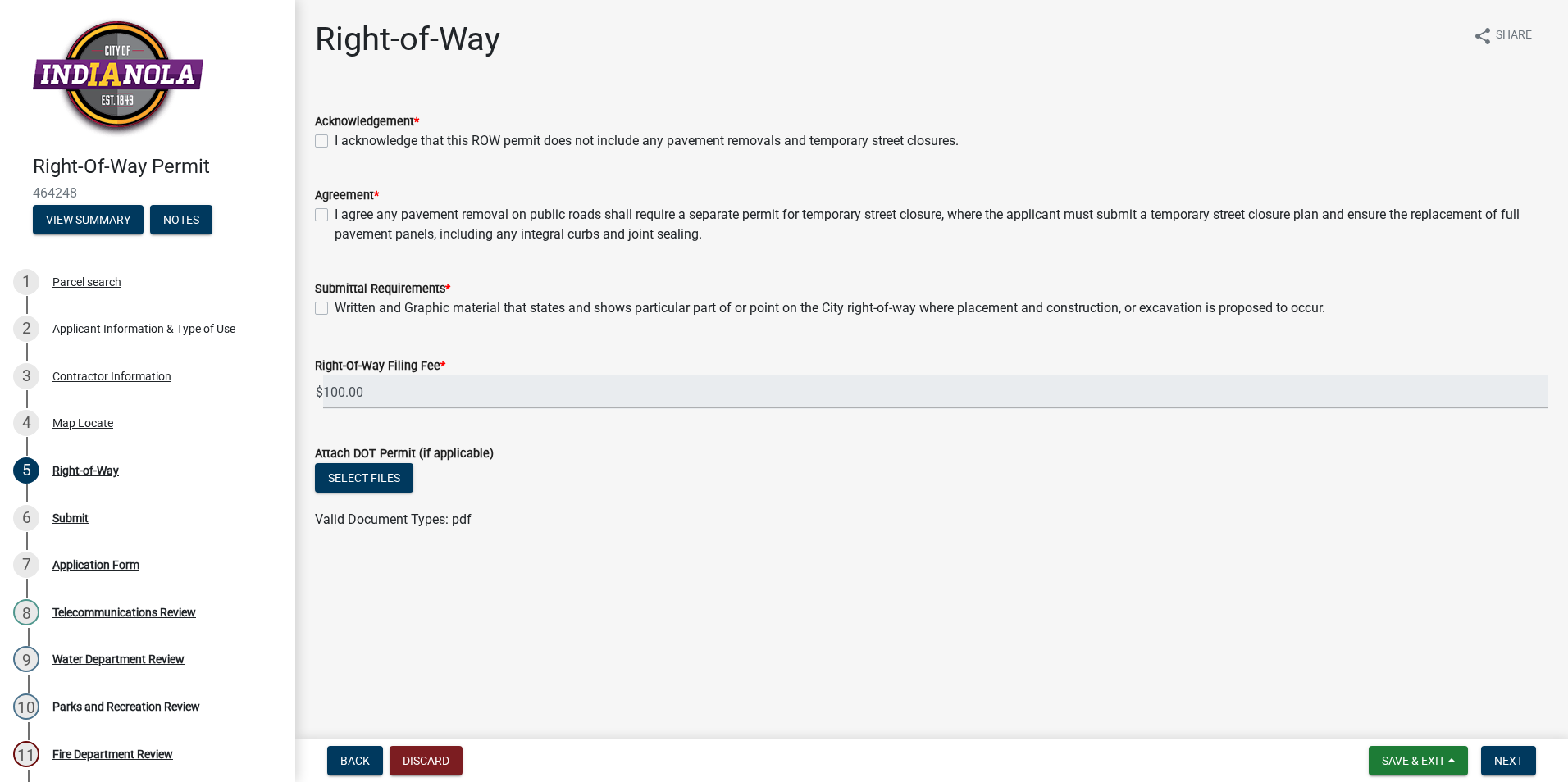
click at [335, 144] on label "I acknowledge that this ROW permit does not include any pavement removals and t…" at bounding box center [647, 141] width 624 height 20
click at [335, 142] on input "I acknowledge that this ROW permit does not include any pavement removals and t…" at bounding box center [340, 136] width 11 height 11
checkbox input "true"
click at [322, 208] on div "I agree any pavement removal on public roads shall require a separate permit fo…" at bounding box center [931, 225] width 1233 height 39
click at [335, 216] on label "I agree any pavement removal on public roads shall require a separate permit fo…" at bounding box center [941, 225] width 1213 height 39
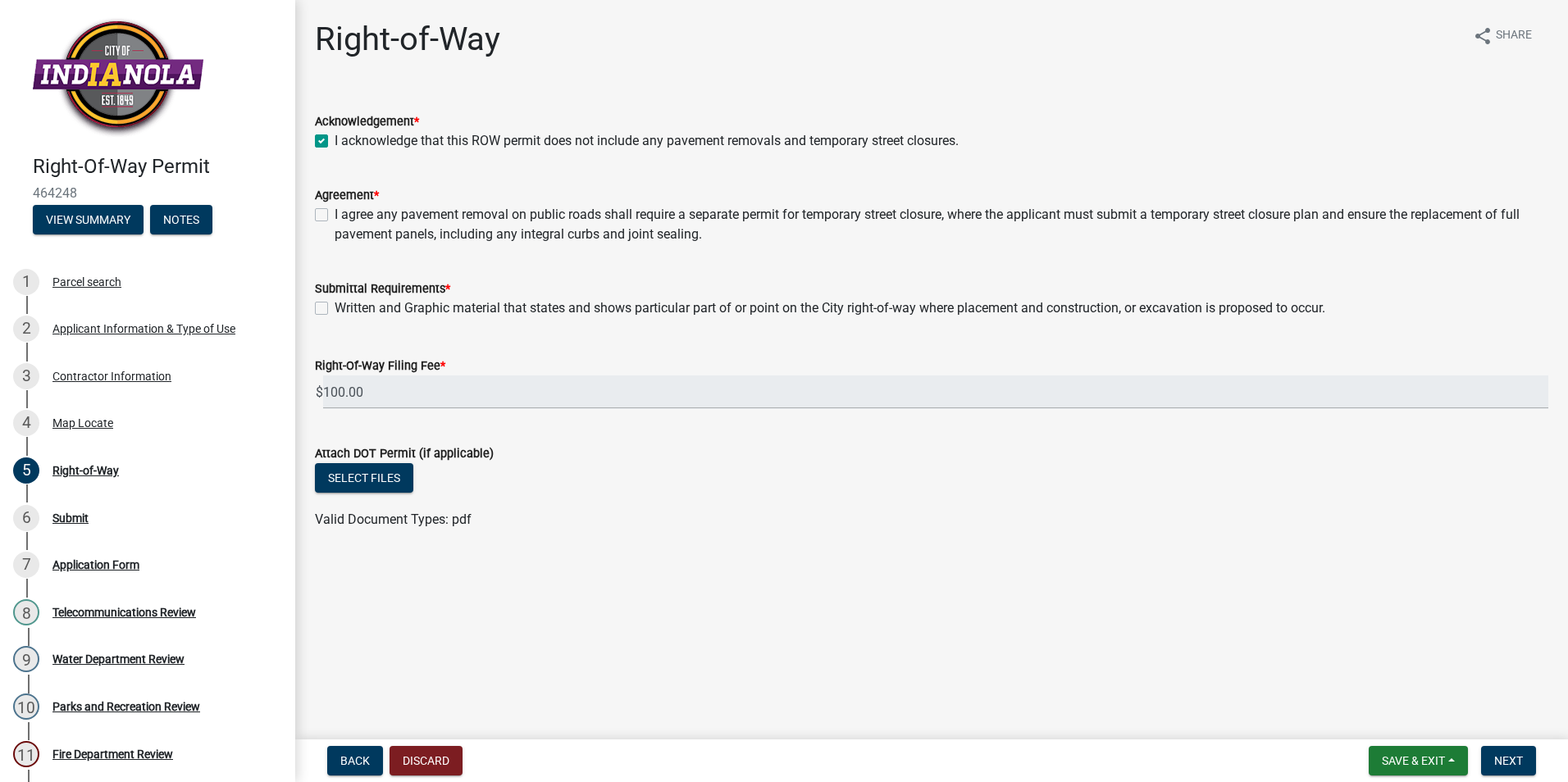
click at [335, 215] on input "I agree any pavement removal on public roads shall require a separate permit fo…" at bounding box center [340, 210] width 11 height 11
checkbox input "true"
click at [335, 304] on label "Written and Graphic material that states and shows particular part of or point …" at bounding box center [829, 309] width 991 height 20
click at [335, 304] on input "Written and Graphic material that states and shows particular part of or point …" at bounding box center [340, 304] width 11 height 11
checkbox input "true"
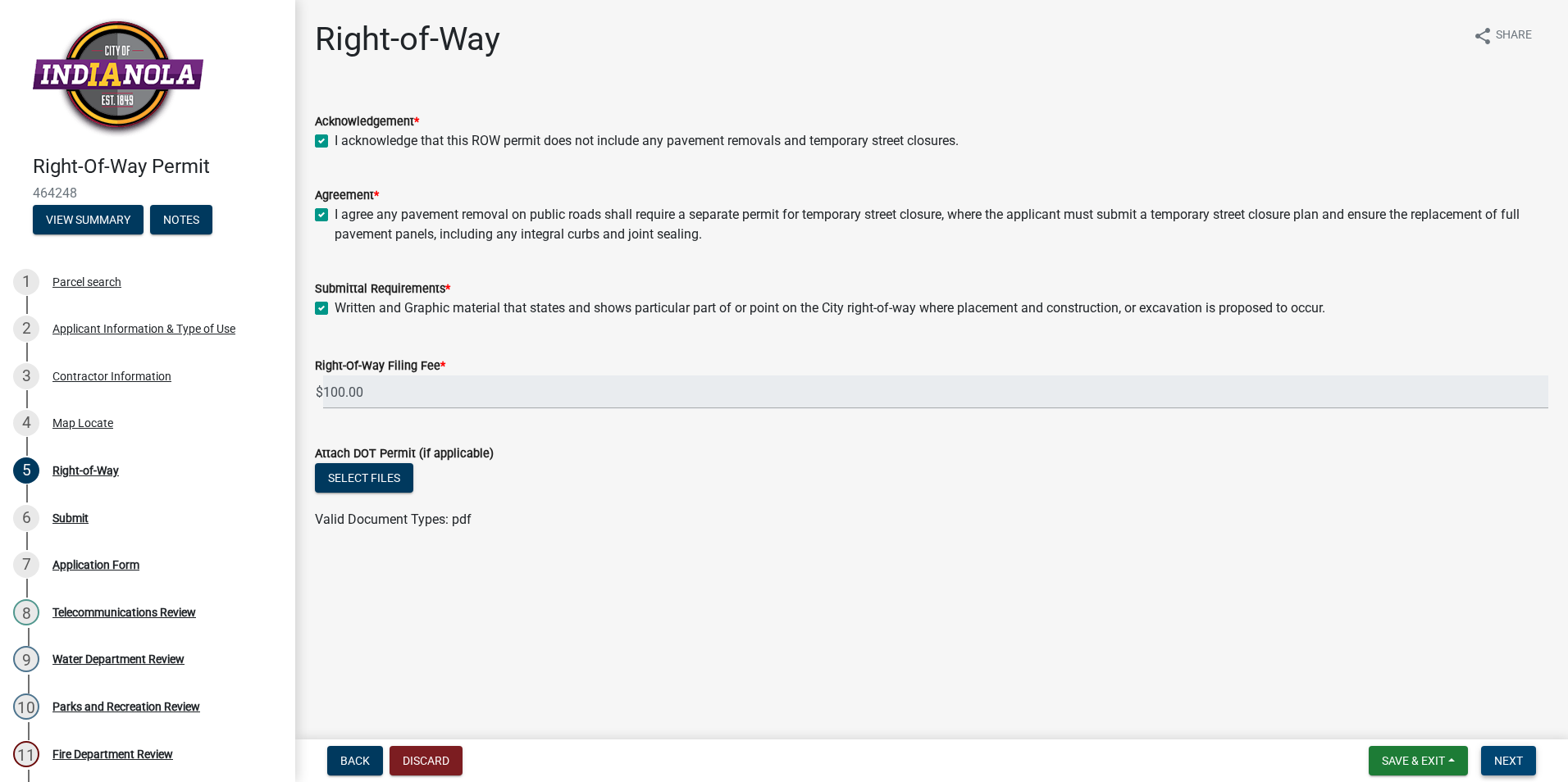
click at [1495, 761] on span "Next" at bounding box center [1508, 761] width 28 height 13
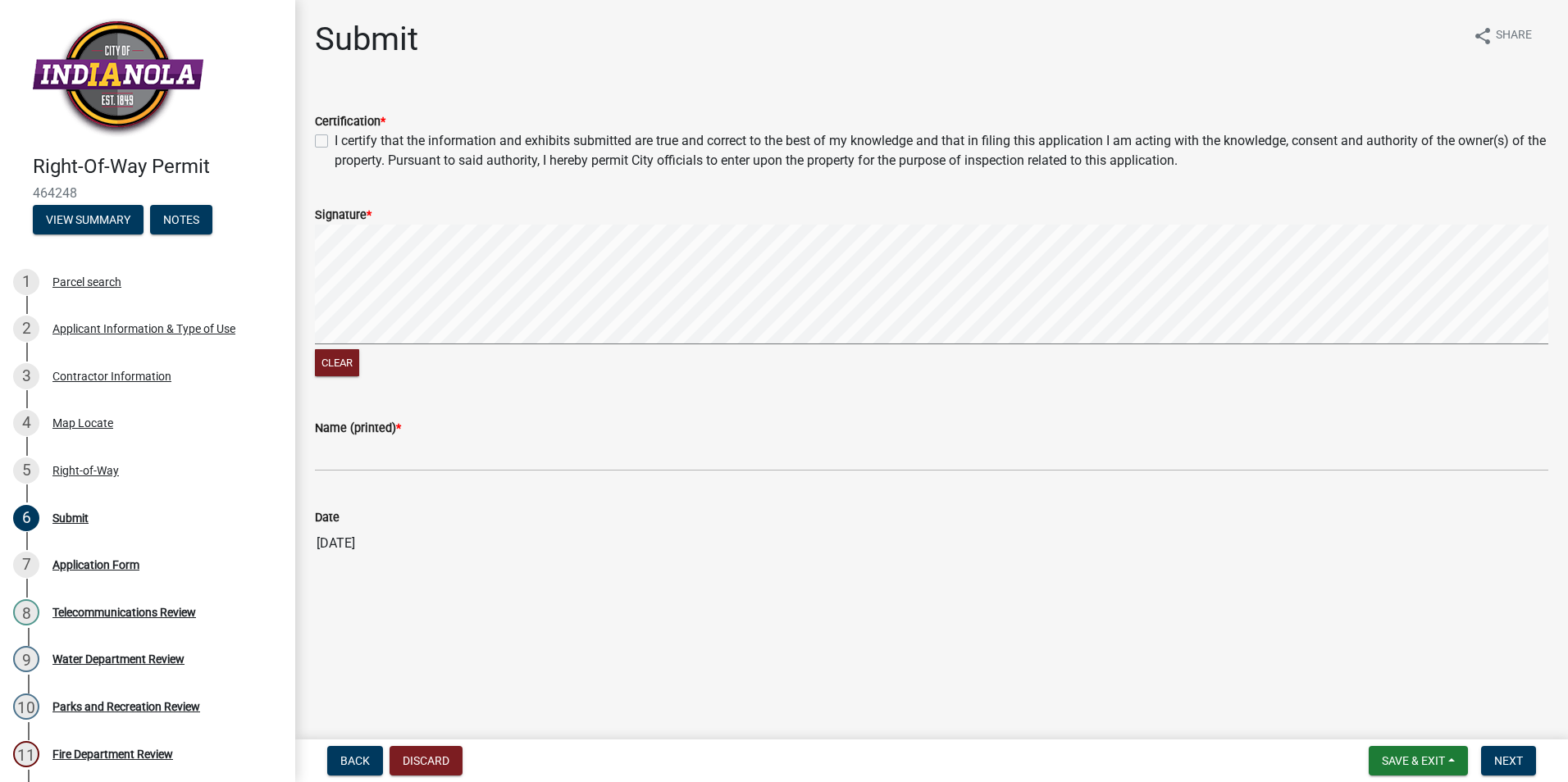
click at [335, 144] on label "I certify that the information and exhibits submitted are true and correct to t…" at bounding box center [941, 150] width 1213 height 39
click at [335, 142] on input "I certify that the information and exhibits submitted are true and correct to t…" at bounding box center [340, 136] width 11 height 11
checkbox input "true"
click at [1517, 763] on span "Next" at bounding box center [1508, 761] width 28 height 13
click at [435, 416] on div "Name (printed) * Required" at bounding box center [931, 443] width 1233 height 96
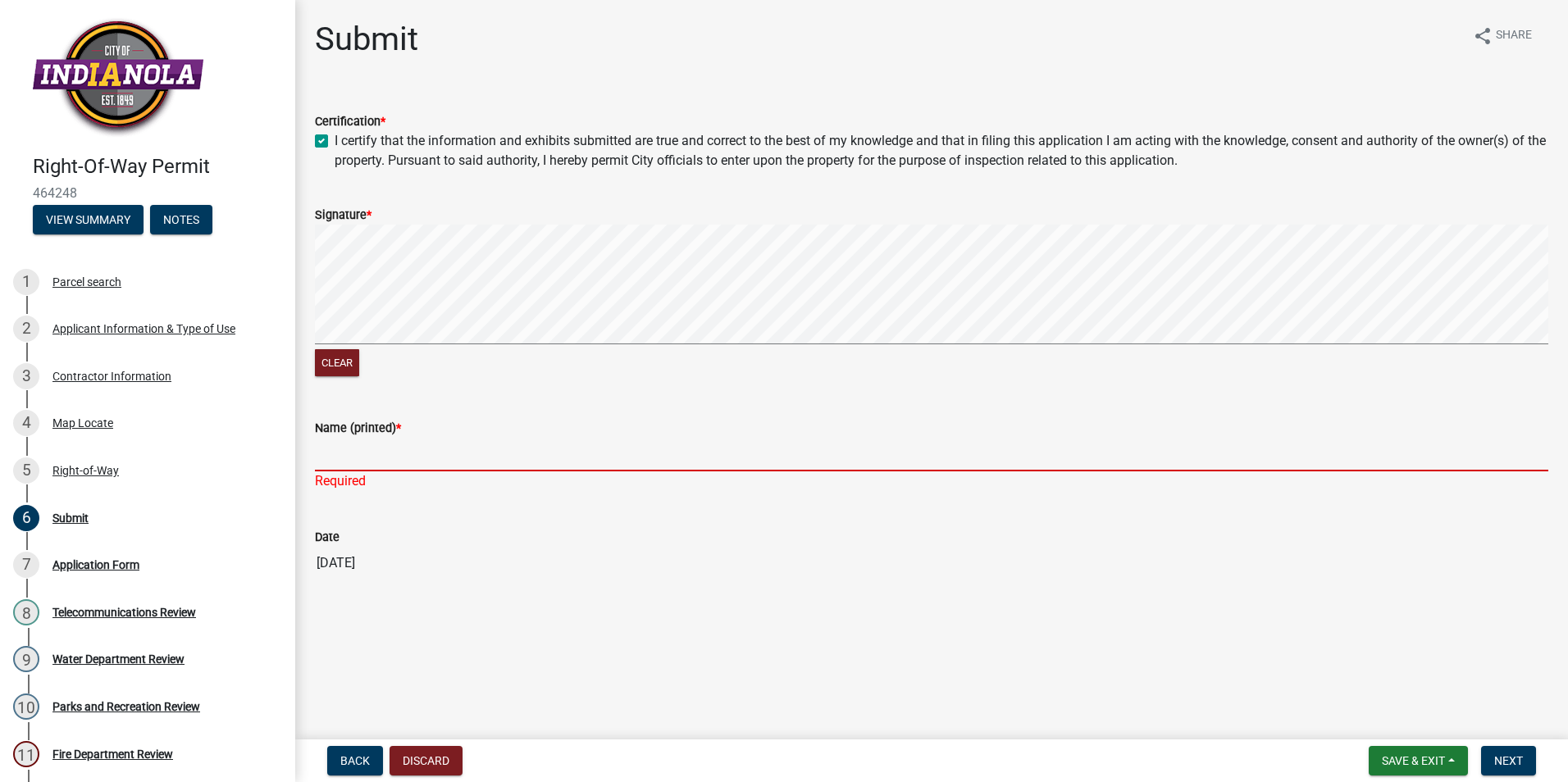
click at [426, 445] on input "Name (printed) *" at bounding box center [931, 455] width 1233 height 33
type input "[PERSON_NAME]"
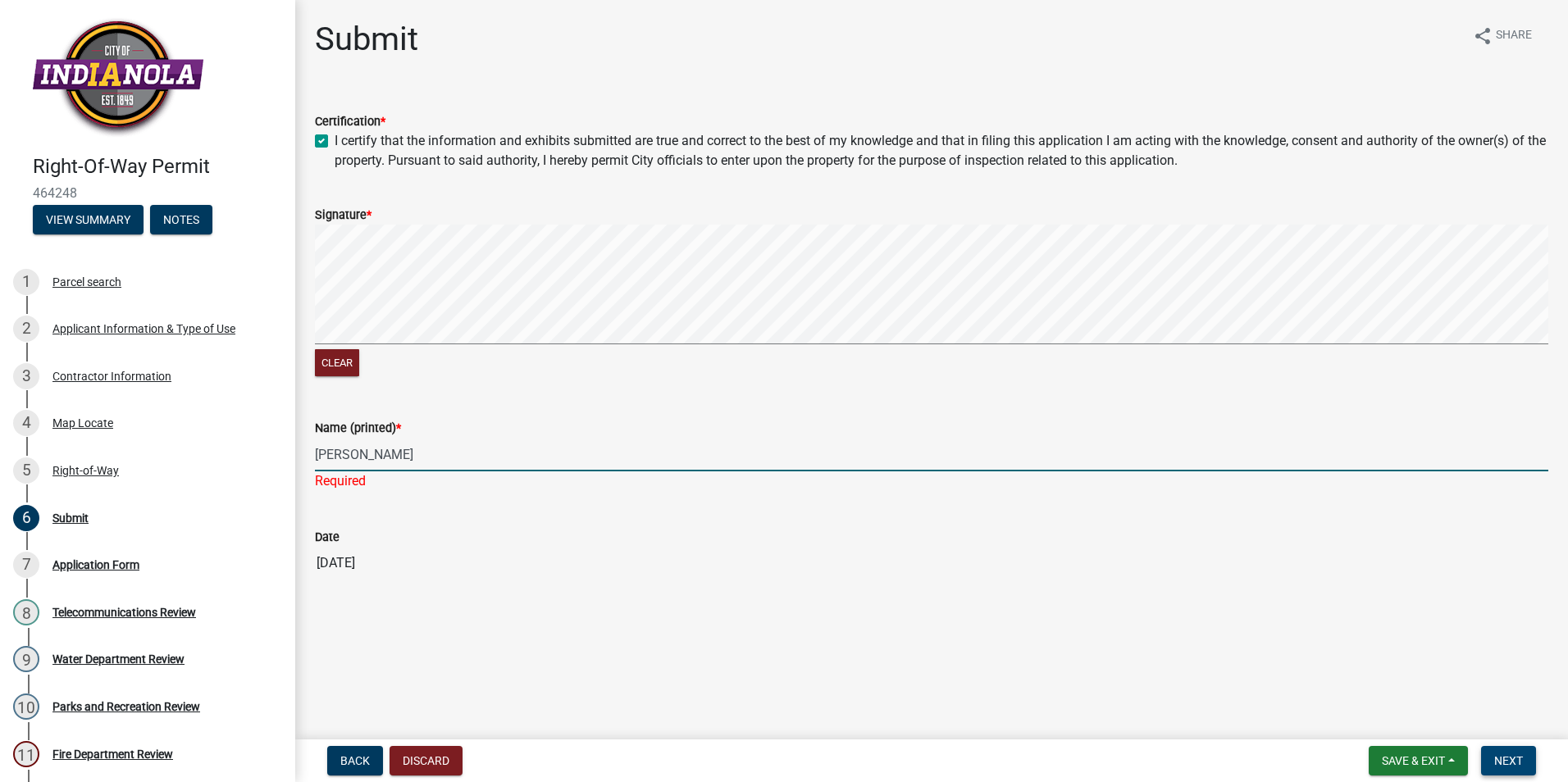
click at [1515, 765] on span "Next" at bounding box center [1508, 761] width 28 height 13
